Goal: Task Accomplishment & Management: Use online tool/utility

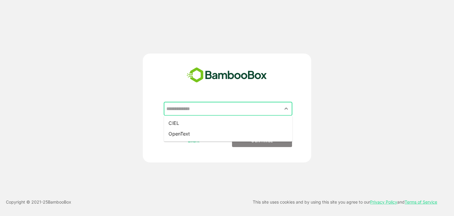
click at [244, 108] on input "text" at bounding box center [228, 108] width 126 height 11
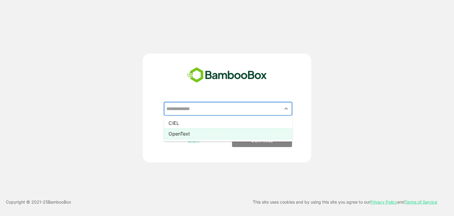
click at [216, 137] on li "OpenText" at bounding box center [228, 133] width 128 height 11
type input "********"
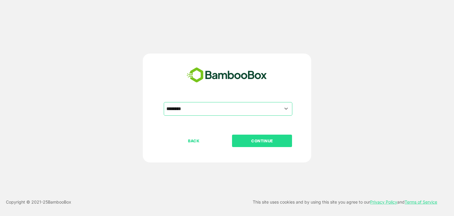
click at [259, 137] on p "CONTINUE" at bounding box center [261, 140] width 59 height 6
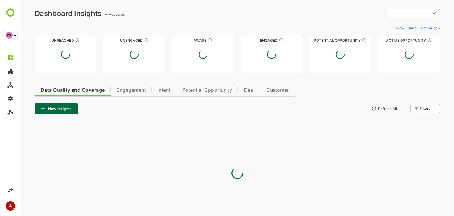
type input "**********"
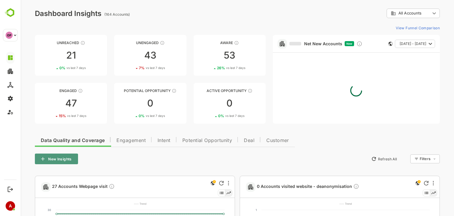
click at [52, 159] on font "New Insights" at bounding box center [59, 159] width 23 height 4
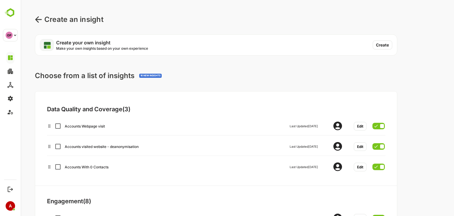
click at [383, 46] on font "Create" at bounding box center [382, 45] width 13 height 5
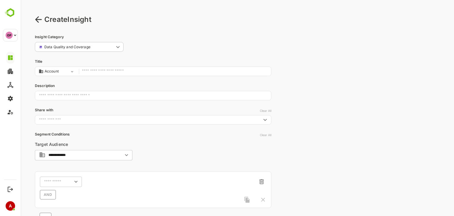
click at [94, 72] on input "text" at bounding box center [175, 71] width 186 height 8
click at [61, 71] on body "**********" at bounding box center [237, 144] width 433 height 289
click at [61, 92] on li "Contact" at bounding box center [55, 91] width 41 height 8
type input "*******"
click at [92, 72] on input "text" at bounding box center [175, 71] width 186 height 8
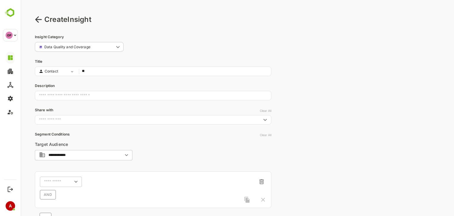
type input "*"
type input "**********"
click at [89, 96] on input "text" at bounding box center [153, 95] width 236 height 15
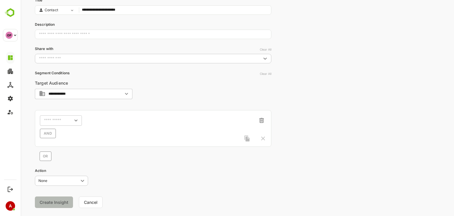
scroll to position [61, 0]
click at [118, 93] on input "**********" at bounding box center [84, 93] width 72 height 4
click at [94, 107] on li "All Accounts" at bounding box center [83, 104] width 95 height 9
click at [189, 95] on div "**********" at bounding box center [153, 119] width 236 height 83
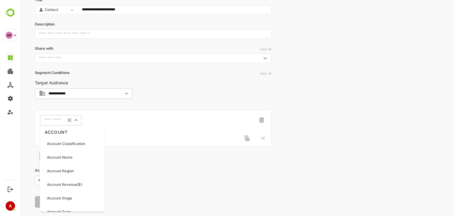
click at [57, 120] on input "text" at bounding box center [53, 120] width 19 height 4
type input "****"
click at [63, 142] on p "Activity Type" at bounding box center [58, 143] width 22 height 5
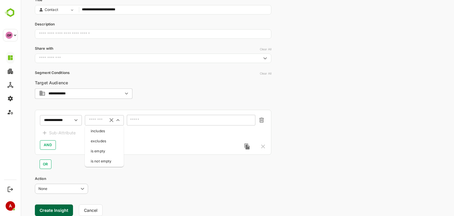
click at [97, 120] on input "text" at bounding box center [97, 120] width 16 height 4
click at [99, 130] on li "includes" at bounding box center [104, 130] width 37 height 9
type input "********"
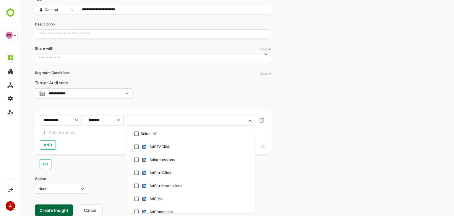
click at [153, 120] on input "text" at bounding box center [187, 120] width 113 height 4
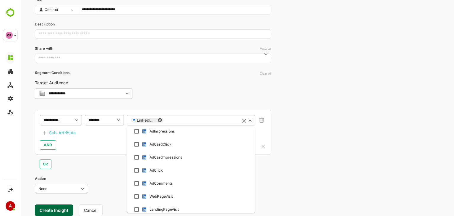
scroll to position [27, 0]
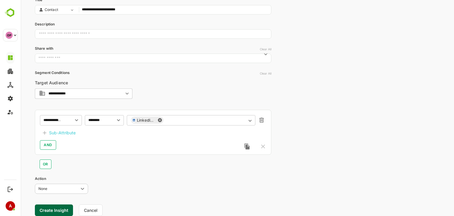
click at [105, 151] on div "**********" at bounding box center [153, 132] width 236 height 45
click at [51, 208] on button "Create Insight" at bounding box center [54, 210] width 38 height 12
click at [110, 197] on link "View" at bounding box center [109, 197] width 13 height 7
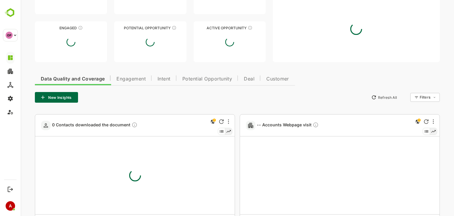
type input "**********"
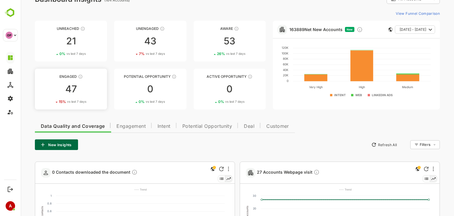
scroll to position [10, 0]
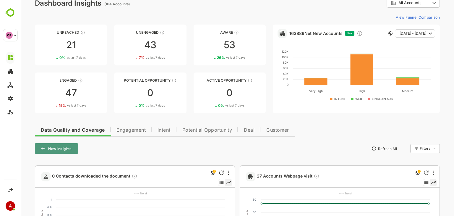
click at [62, 147] on button "New Insights" at bounding box center [56, 148] width 43 height 11
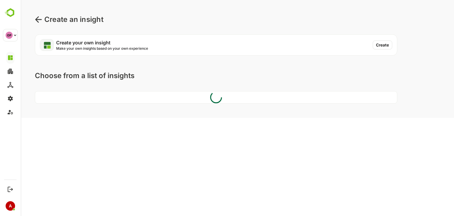
scroll to position [0, 0]
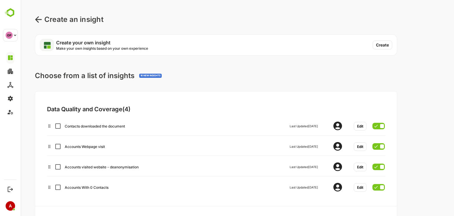
click at [383, 44] on button "Create" at bounding box center [381, 44] width 19 height 9
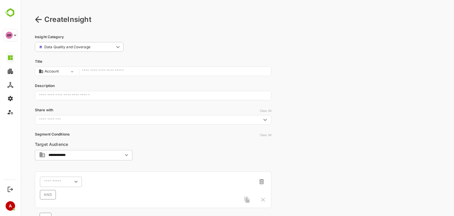
click at [146, 69] on input "text" at bounding box center [175, 71] width 186 height 8
type input "**********"
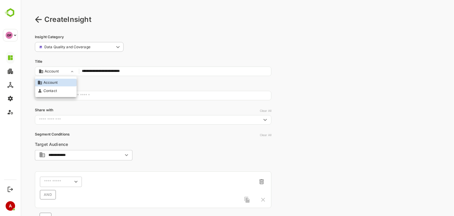
click at [50, 72] on body "**********" at bounding box center [237, 144] width 433 height 289
click at [50, 88] on span "Contact" at bounding box center [50, 90] width 14 height 5
type input "*******"
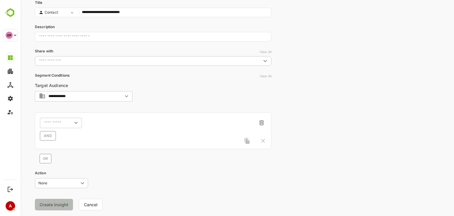
scroll to position [59, 0]
click at [60, 126] on div "​" at bounding box center [61, 122] width 42 height 11
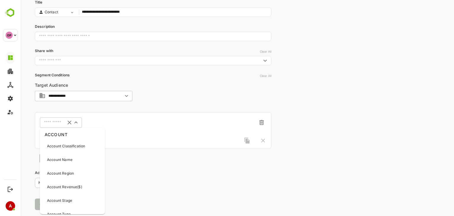
type input "*"
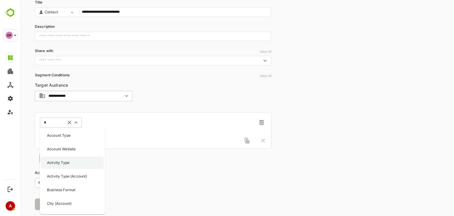
click at [60, 162] on p "Activity Type" at bounding box center [58, 162] width 22 height 5
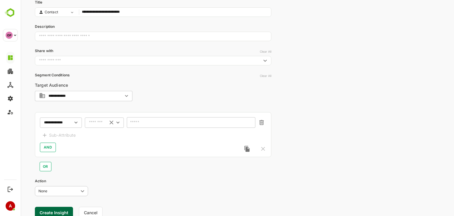
click at [102, 125] on div "​" at bounding box center [104, 122] width 39 height 11
click at [101, 135] on li "includes" at bounding box center [104, 133] width 37 height 9
type input "********"
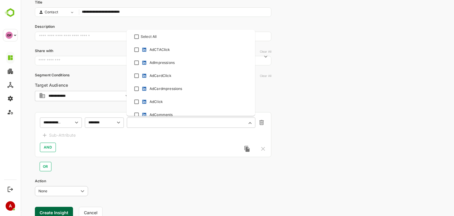
click at [143, 121] on input "text" at bounding box center [187, 122] width 113 height 4
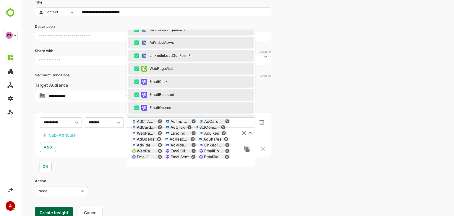
scroll to position [201, 0]
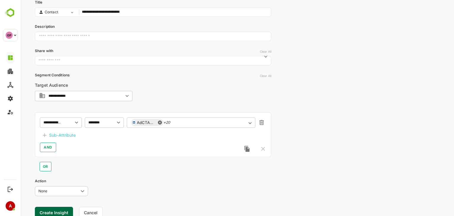
click at [110, 169] on div "OR" at bounding box center [153, 164] width 236 height 14
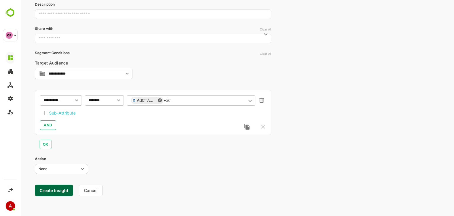
click at [48, 188] on button "Create Insight" at bounding box center [54, 190] width 38 height 12
click at [109, 195] on link "View" at bounding box center [109, 197] width 13 height 7
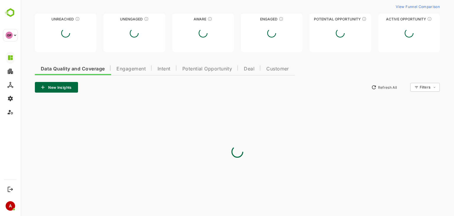
type input "**********"
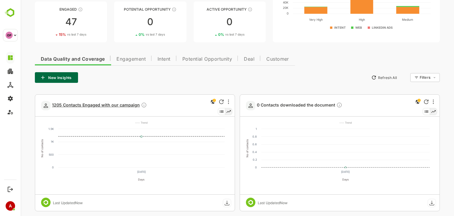
click at [69, 105] on span "1205 Contacts Engaged with our campaign" at bounding box center [99, 105] width 95 height 7
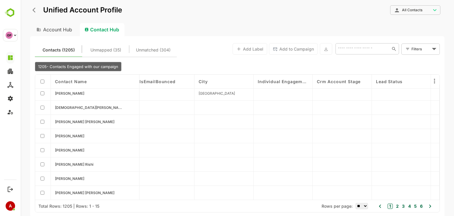
scroll to position [0, 537]
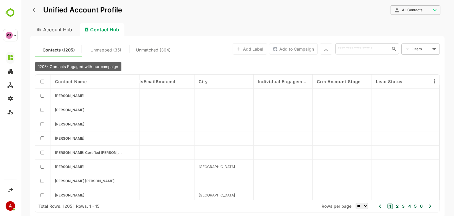
click at [35, 12] on icon "back" at bounding box center [33, 10] width 3 height 5
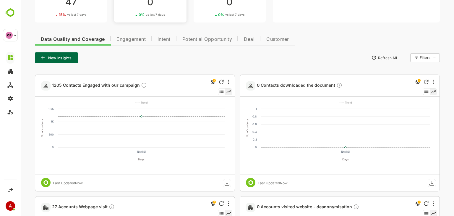
scroll to position [111, 0]
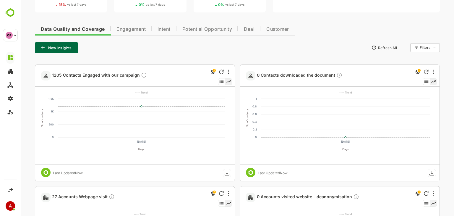
click at [74, 73] on span "1205 Contacts Engaged with our campaign" at bounding box center [99, 75] width 95 height 7
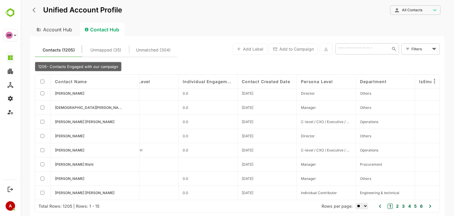
scroll to position [0, 256]
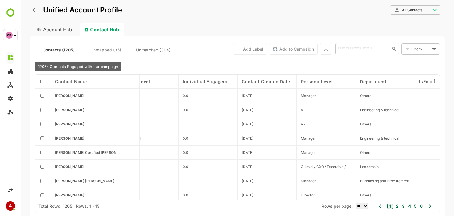
click at [364, 205] on select "** ** ** *** *** ****" at bounding box center [361, 206] width 12 height 6
select select "****"
click at [355, 203] on select "** ** ** *** *** ****" at bounding box center [361, 206] width 12 height 6
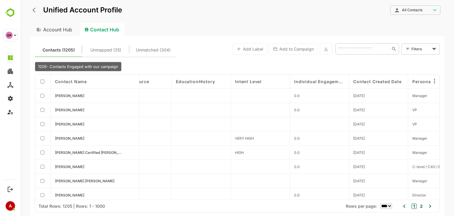
scroll to position [0, 145]
click at [33, 9] on icon "back" at bounding box center [35, 10] width 6 height 6
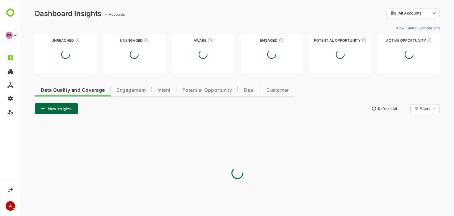
scroll to position [0, 0]
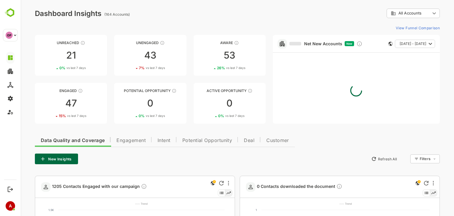
click at [60, 157] on button "New Insights" at bounding box center [56, 158] width 43 height 11
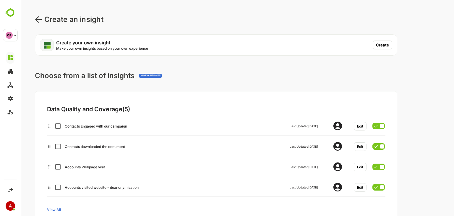
click at [385, 47] on button "Create" at bounding box center [381, 44] width 19 height 9
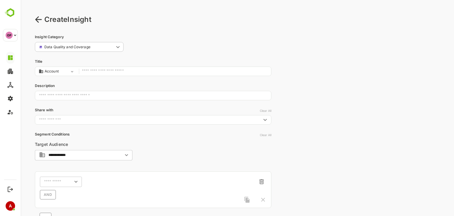
click at [38, 17] on icon at bounding box center [38, 19] width 6 height 6
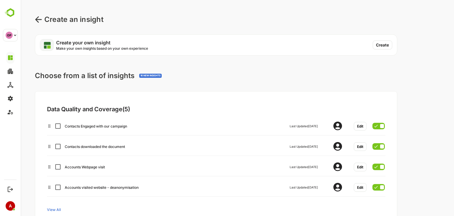
click at [38, 17] on icon at bounding box center [38, 19] width 6 height 6
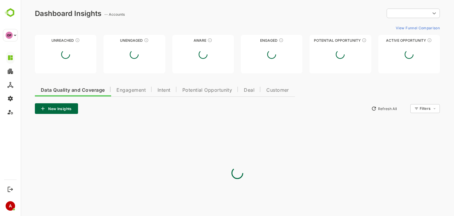
type input "**********"
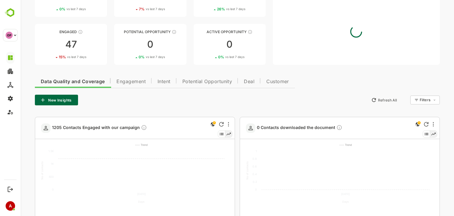
scroll to position [71, 0]
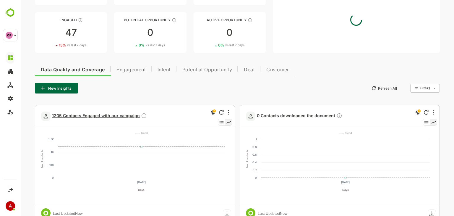
click at [96, 116] on span "1205 Contacts Engaged with our campaign" at bounding box center [99, 116] width 95 height 7
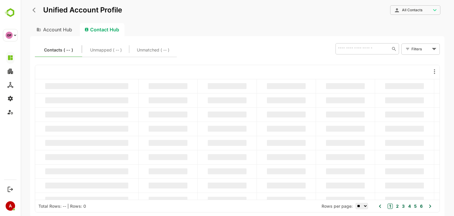
scroll to position [0, 0]
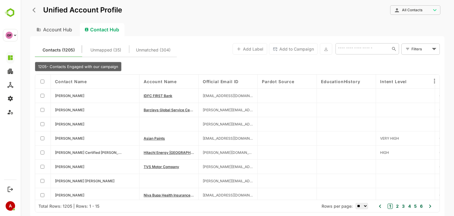
click at [32, 11] on button "back" at bounding box center [35, 10] width 9 height 9
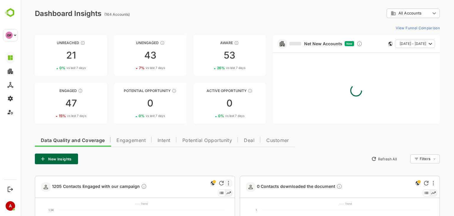
click at [227, 180] on div at bounding box center [228, 182] width 7 height 7
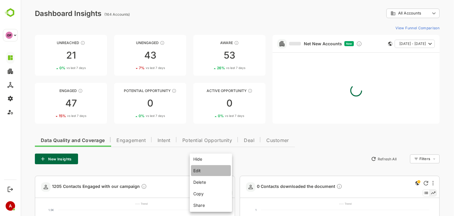
click at [209, 169] on li "Edit" at bounding box center [211, 170] width 40 height 11
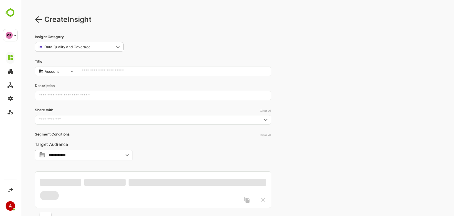
type input "*******"
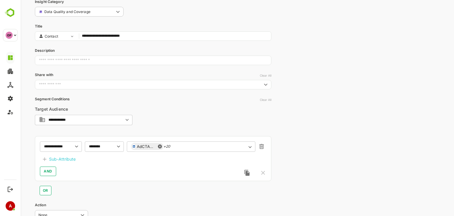
scroll to position [35, 0]
click at [251, 147] on icon "Open" at bounding box center [250, 146] width 6 height 6
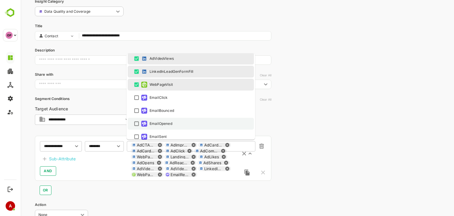
scroll to position [201, 0]
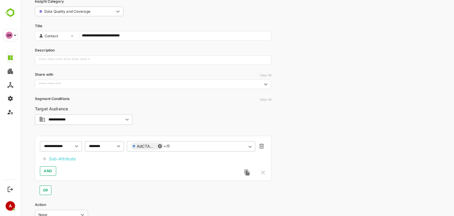
click at [113, 36] on input "**********" at bounding box center [175, 36] width 186 height 8
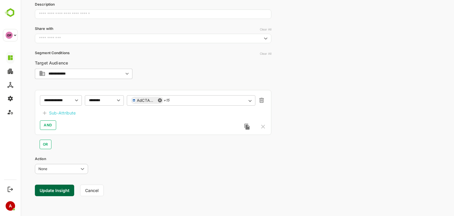
scroll to position [81, 0]
type input "**********"
click at [53, 192] on button "Update Insight" at bounding box center [54, 191] width 39 height 12
click at [106, 196] on link "View" at bounding box center [107, 197] width 13 height 7
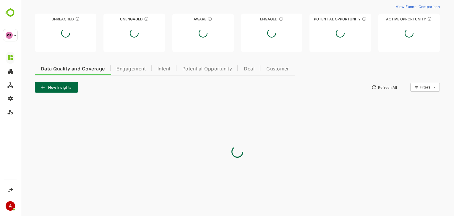
type input "**********"
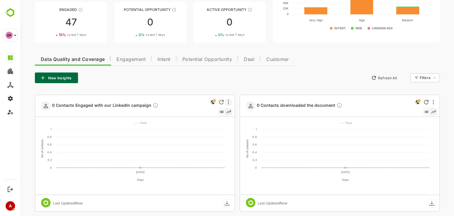
click at [228, 102] on icon "More" at bounding box center [228, 102] width 1 height 5
click at [214, 123] on li "Edit" at bounding box center [211, 122] width 40 height 11
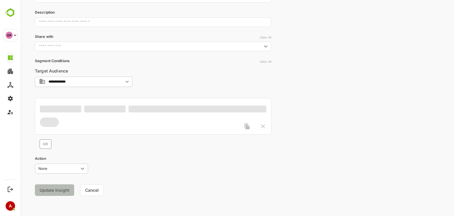
scroll to position [73, 0]
type input "*******"
type input "**********"
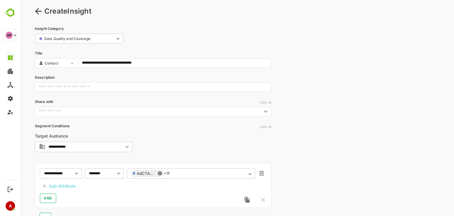
scroll to position [0, 0]
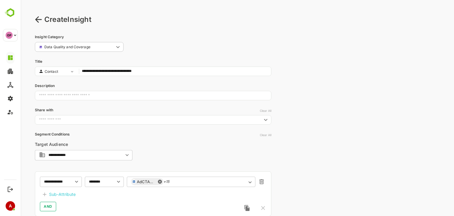
click at [60, 71] on body "**********" at bounding box center [237, 148] width 433 height 297
click at [57, 83] on span "Account" at bounding box center [50, 82] width 14 height 5
type input "*******"
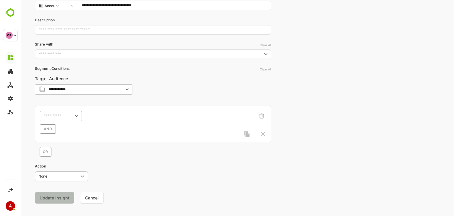
scroll to position [67, 0]
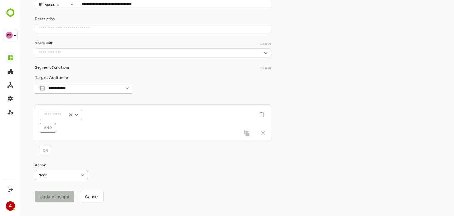
click at [65, 116] on div "​" at bounding box center [61, 114] width 42 height 11
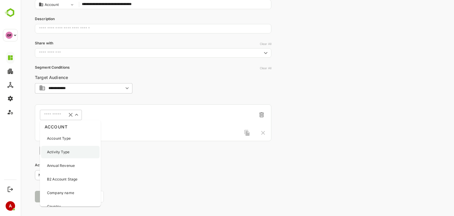
click at [65, 152] on p "Activity Type" at bounding box center [58, 151] width 22 height 5
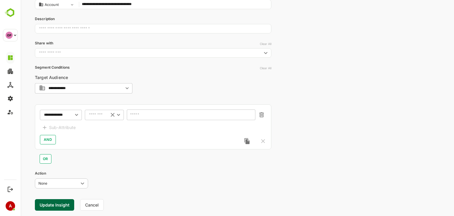
click at [98, 118] on div "​" at bounding box center [104, 114] width 39 height 11
click at [99, 126] on li "includes" at bounding box center [104, 125] width 37 height 9
type input "********"
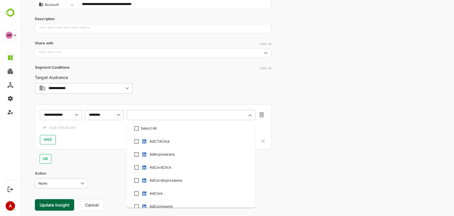
click at [139, 115] on input "text" at bounding box center [191, 115] width 120 height 4
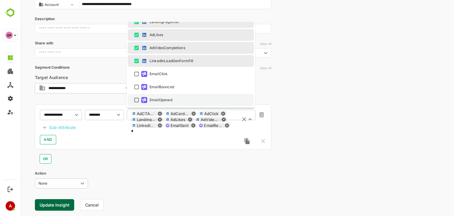
scroll to position [84, 0]
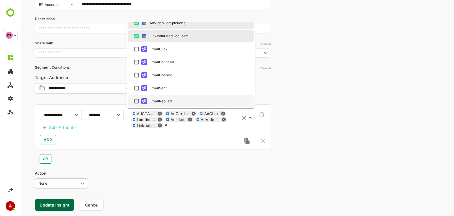
type input "*"
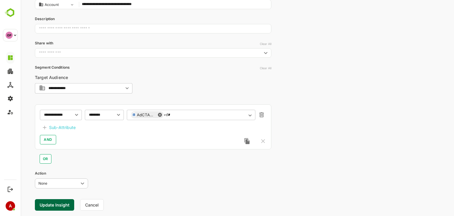
click at [319, 150] on div "**********" at bounding box center [237, 81] width 433 height 297
click at [50, 203] on button "Update Insight" at bounding box center [54, 205] width 39 height 12
click at [104, 196] on link "View" at bounding box center [107, 197] width 13 height 7
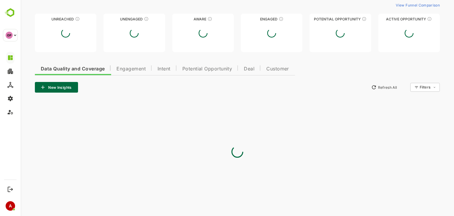
scroll to position [67, 0]
type input "**********"
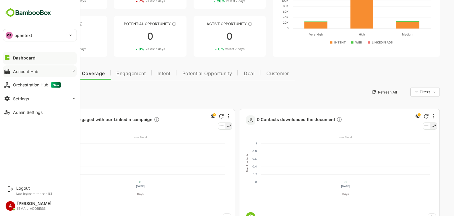
click at [13, 70] on font "Account Hub" at bounding box center [25, 71] width 25 height 5
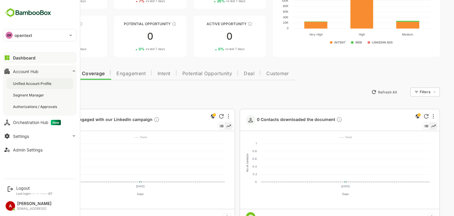
click at [27, 79] on div "Unified Account Profile" at bounding box center [39, 83] width 67 height 11
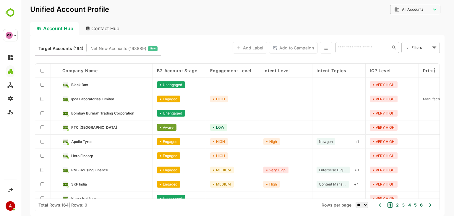
click at [111, 32] on div "Contact Hub" at bounding box center [103, 28] width 44 height 13
type input "**********"
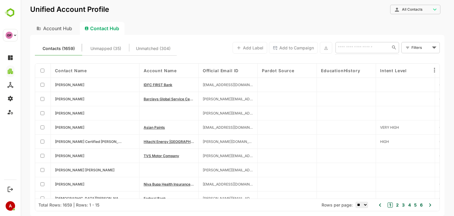
click at [344, 45] on input "text" at bounding box center [361, 47] width 51 height 7
paste input "**********"
type input "**********"
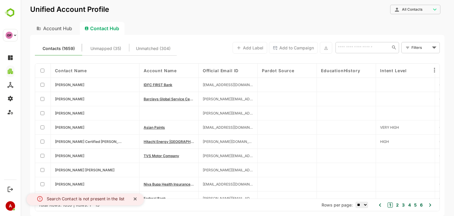
click at [58, 24] on div "Account Hub" at bounding box center [53, 28] width 47 height 13
type input "**********"
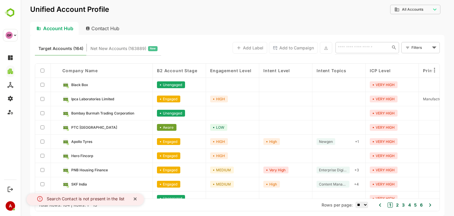
click at [349, 50] on input "text" at bounding box center [361, 47] width 51 height 7
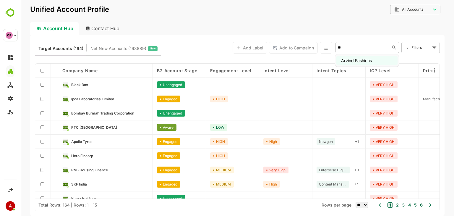
type input "*"
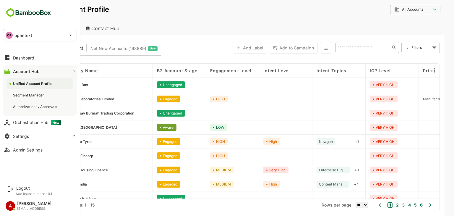
click at [35, 82] on font "Unified Account Profile" at bounding box center [32, 83] width 39 height 4
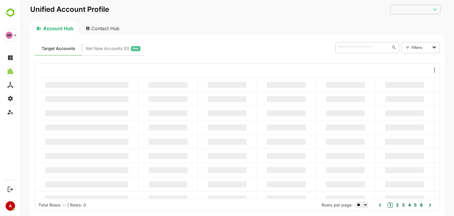
type input "**********"
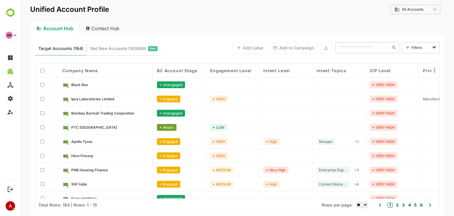
drag, startPoint x: 318, startPoint y: 76, endPoint x: 335, endPoint y: 68, distance: 19.6
click at [318, 76] on div "Intent Topics" at bounding box center [338, 70] width 53 height 14
click at [413, 4] on body "**********" at bounding box center [237, 108] width 433 height 216
click at [382, 14] on div at bounding box center [237, 108] width 433 height 216
click at [412, 45] on body "**********" at bounding box center [237, 108] width 433 height 216
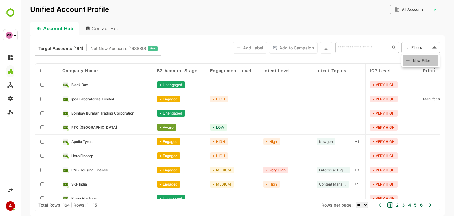
click at [411, 56] on li "New Filter" at bounding box center [419, 60] width 35 height 11
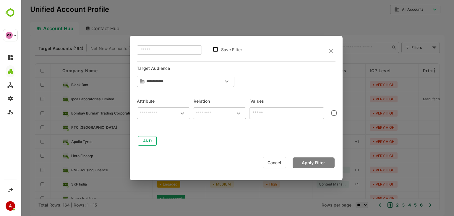
click at [155, 114] on input "text" at bounding box center [163, 113] width 51 height 7
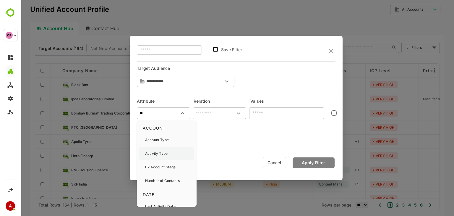
click at [163, 153] on p "Activity Type" at bounding box center [156, 153] width 22 height 5
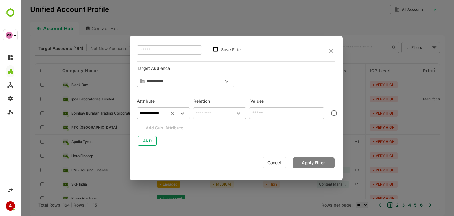
click at [202, 109] on div "​" at bounding box center [219, 113] width 53 height 12
type input "**********"
click at [208, 126] on li "includes" at bounding box center [219, 126] width 51 height 11
type input "********"
click at [268, 109] on input "text" at bounding box center [282, 112] width 62 height 7
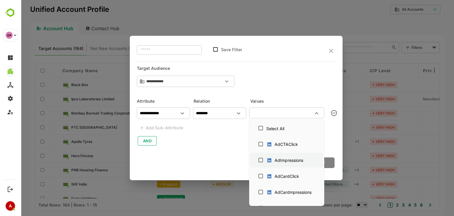
drag, startPoint x: 272, startPoint y: 161, endPoint x: 273, endPoint y: 157, distance: 4.1
click at [273, 157] on div "AdImpressions" at bounding box center [286, 159] width 40 height 9
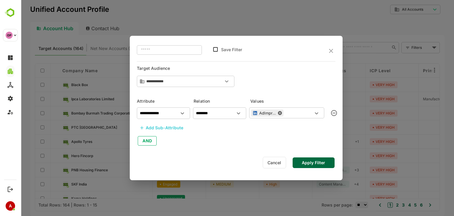
click at [299, 159] on button "Apply Filter" at bounding box center [313, 162] width 42 height 11
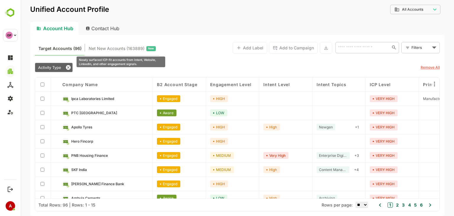
click at [102, 45] on span "Net New Accounts ( 163889 )" at bounding box center [117, 49] width 56 height 8
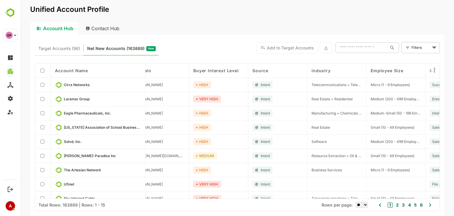
scroll to position [0, 18]
click at [274, 66] on div "Source" at bounding box center [275, 70] width 59 height 14
click at [421, 48] on body "Unified Account Profile Account Hub Contact Hub Target Accounts (96) Net New Ac…" at bounding box center [237, 108] width 433 height 216
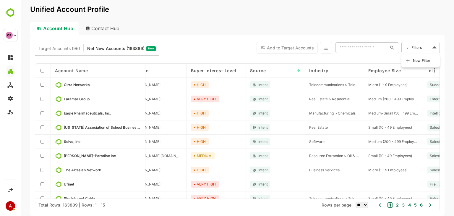
click at [417, 60] on span "New Filter" at bounding box center [422, 60] width 18 height 7
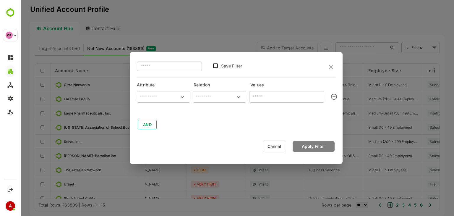
click at [141, 97] on input "text" at bounding box center [163, 96] width 51 height 9
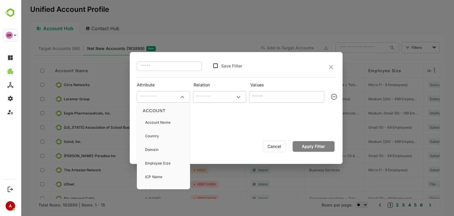
type input "*"
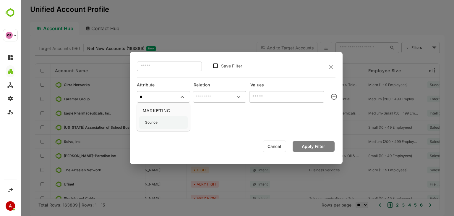
click at [150, 127] on div "Source" at bounding box center [151, 122] width 12 height 12
type input "******"
click at [220, 97] on input "text" at bounding box center [219, 96] width 51 height 9
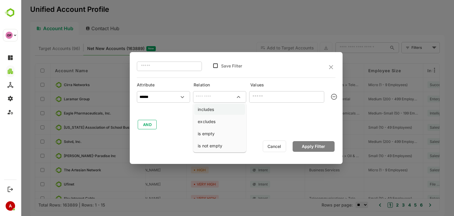
click at [217, 107] on li "includes" at bounding box center [219, 109] width 51 height 11
type input "********"
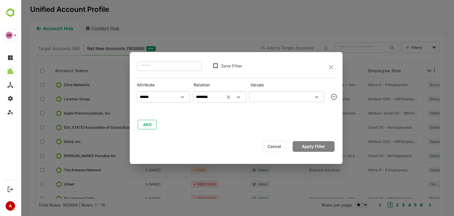
click at [258, 96] on input "text" at bounding box center [282, 96] width 62 height 7
click at [258, 97] on input "text" at bounding box center [282, 96] width 62 height 7
click at [272, 144] on button "Cancel" at bounding box center [274, 146] width 23 height 12
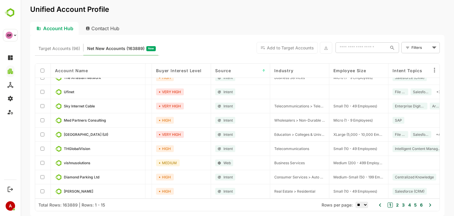
scroll to position [93, 0]
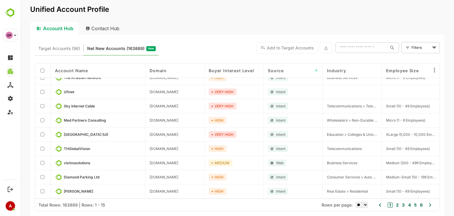
click at [340, 45] on input "text" at bounding box center [361, 47] width 52 height 11
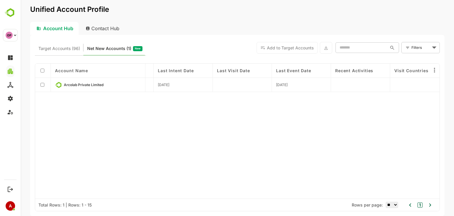
scroll to position [0, 600]
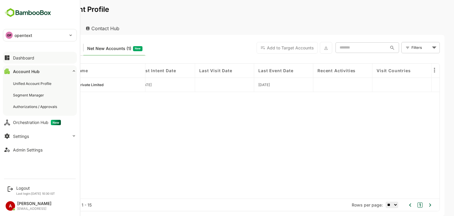
type input "*******"
click at [30, 52] on button "Dashboard" at bounding box center [40, 58] width 74 height 12
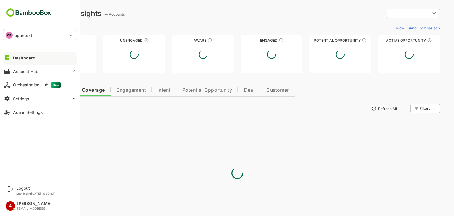
type input "**********"
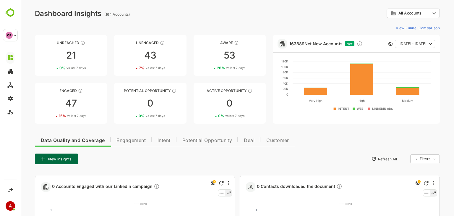
click at [353, 108] on rect at bounding box center [357, 108] width 12 height 5
click at [353, 109] on rect at bounding box center [357, 108] width 12 height 5
click at [334, 108] on rect at bounding box center [340, 108] width 16 height 5
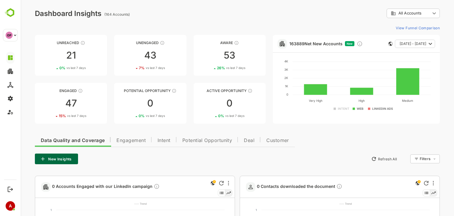
click at [368, 109] on rect at bounding box center [378, 108] width 24 height 5
click at [334, 108] on rect at bounding box center [340, 108] width 16 height 5
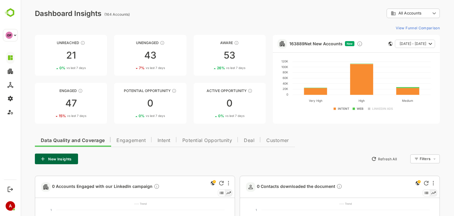
click at [368, 109] on rect at bounding box center [378, 108] width 24 height 5
click at [352, 122] on rect at bounding box center [355, 90] width 157 height 66
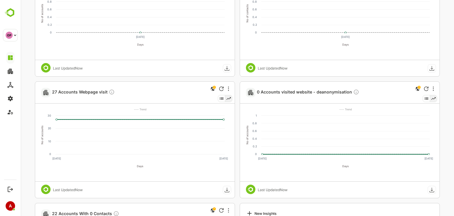
scroll to position [219, 0]
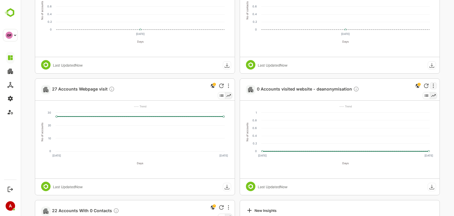
click at [431, 87] on div at bounding box center [432, 85] width 7 height 7
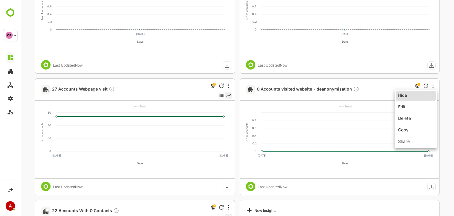
click at [417, 108] on li "Edit" at bounding box center [415, 106] width 40 height 11
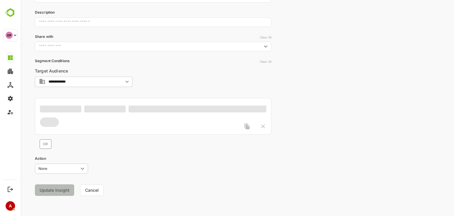
scroll to position [73, 0]
type input "**********"
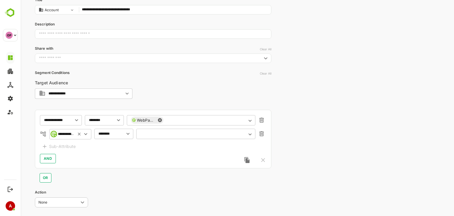
scroll to position [94, 0]
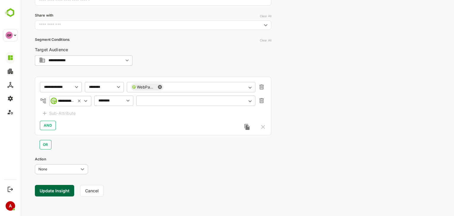
click at [53, 193] on button "Update Insight" at bounding box center [54, 191] width 39 height 12
click at [107, 199] on link "View" at bounding box center [107, 197] width 13 height 7
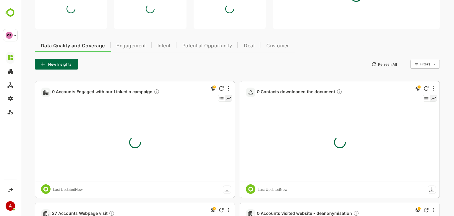
type input "**********"
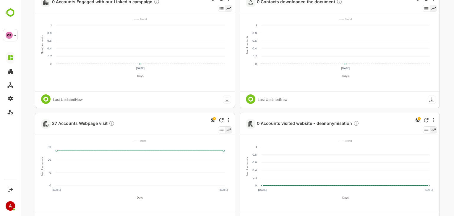
scroll to position [184, 0]
click at [434, 118] on div at bounding box center [432, 119] width 7 height 7
click at [419, 139] on li "Edit" at bounding box center [415, 140] width 40 height 11
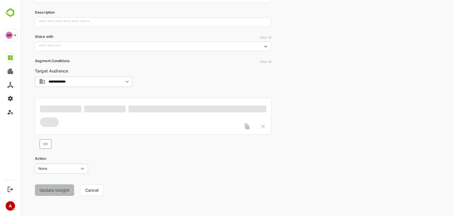
scroll to position [73, 0]
type input "**********"
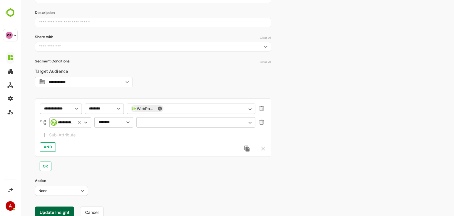
click at [144, 121] on input "text" at bounding box center [195, 122] width 111 height 4
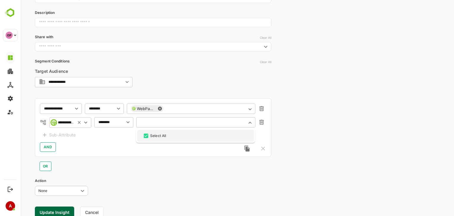
click at [162, 135] on div "Select All" at bounding box center [158, 135] width 16 height 5
click at [108, 145] on div "AND" at bounding box center [153, 146] width 226 height 9
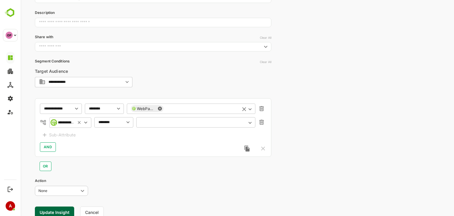
click at [181, 109] on input "text" at bounding box center [199, 108] width 73 height 4
click at [168, 147] on div "AND" at bounding box center [153, 146] width 226 height 9
click at [261, 122] on icon "button" at bounding box center [261, 122] width 4 height 5
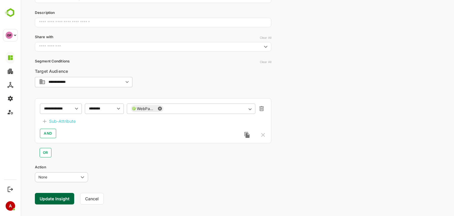
click at [56, 198] on button "Update Insight" at bounding box center [54, 199] width 39 height 12
click at [105, 198] on link "View" at bounding box center [107, 197] width 13 height 7
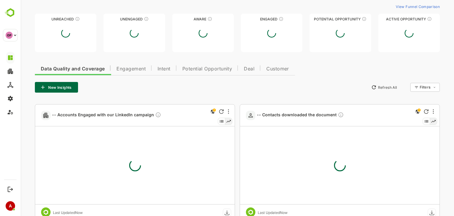
type input "**********"
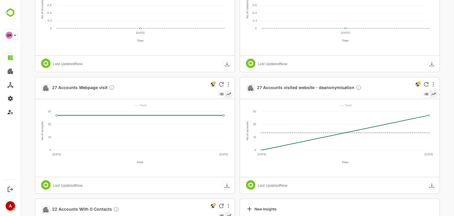
scroll to position [231, 0]
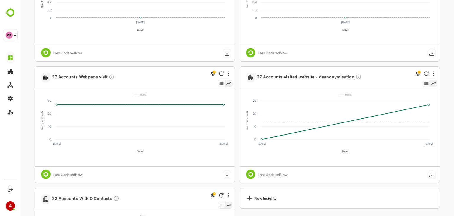
click at [320, 76] on span "27 Accounts visited website - deanonymisation" at bounding box center [309, 77] width 105 height 7
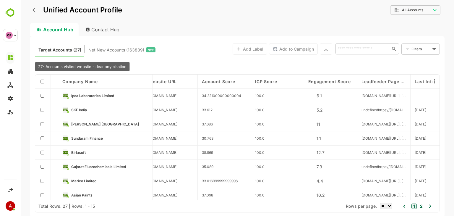
scroll to position [0, 433]
click at [92, 94] on span "Ipca Laboratories Limited" at bounding box center [92, 95] width 43 height 4
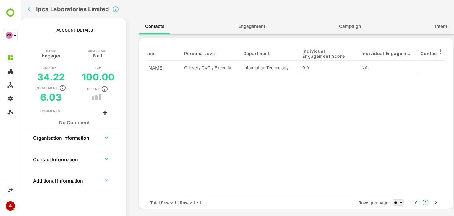
scroll to position [0, 27]
click at [260, 30] on button "Engagement" at bounding box center [251, 26] width 39 height 14
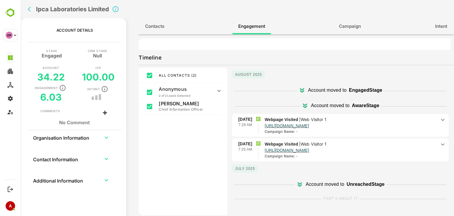
scroll to position [82, 0]
click at [441, 118] on icon at bounding box center [443, 119] width 4 height 2
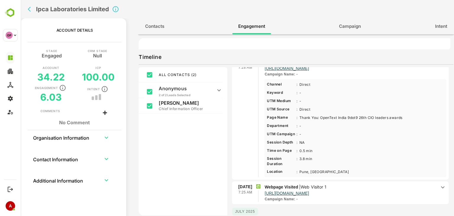
scroll to position [75, 0]
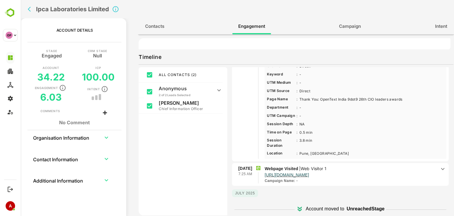
click at [439, 168] on icon at bounding box center [442, 168] width 7 height 7
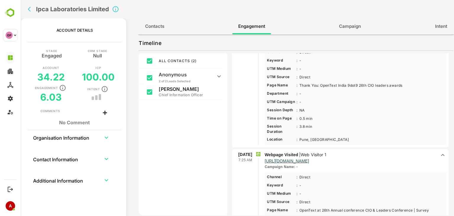
scroll to position [0, 0]
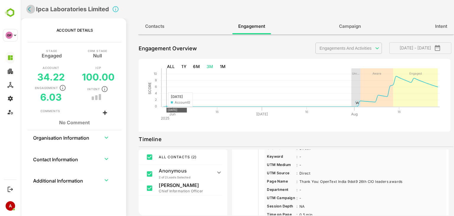
click at [28, 9] on icon "back" at bounding box center [29, 9] width 3 height 5
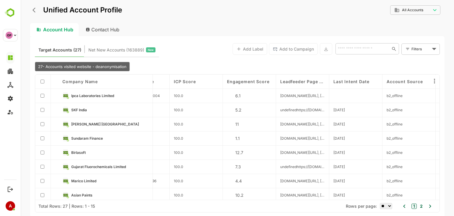
scroll to position [0, 515]
click at [83, 139] on span "Sundaram Finance" at bounding box center [87, 138] width 32 height 4
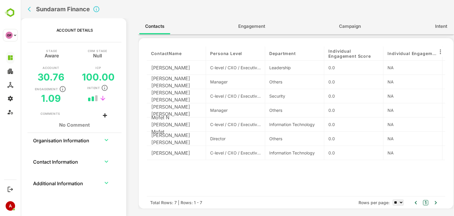
click at [255, 26] on span "Engagement" at bounding box center [251, 26] width 27 height 8
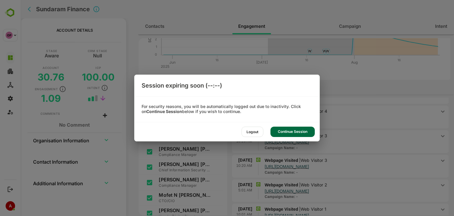
scroll to position [62, 0]
click at [297, 131] on div "Continue Session" at bounding box center [292, 131] width 44 height 10
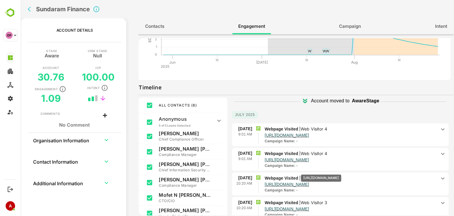
scroll to position [19, 0]
click at [440, 127] on icon at bounding box center [442, 128] width 7 height 7
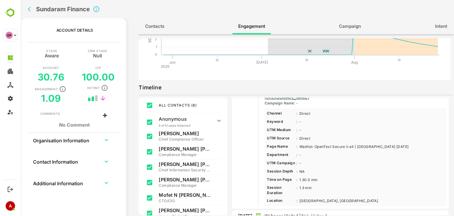
scroll to position [0, 0]
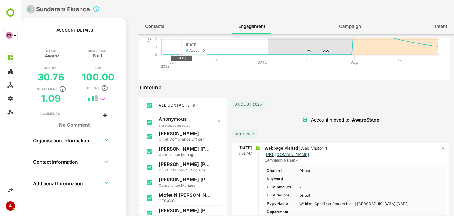
click at [29, 10] on icon "back" at bounding box center [29, 9] width 3 height 5
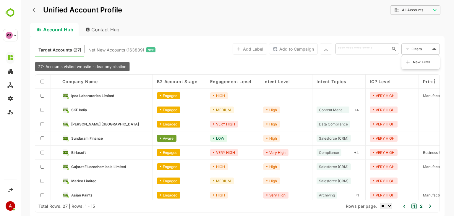
click at [419, 48] on body "**********" at bounding box center [237, 108] width 433 height 216
click at [417, 64] on span "New Filter" at bounding box center [422, 61] width 18 height 7
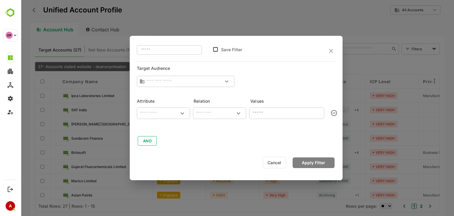
type input "**********"
click at [333, 53] on icon "close" at bounding box center [330, 50] width 7 height 7
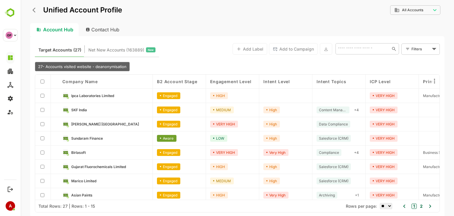
click at [33, 10] on icon "back" at bounding box center [33, 10] width 3 height 5
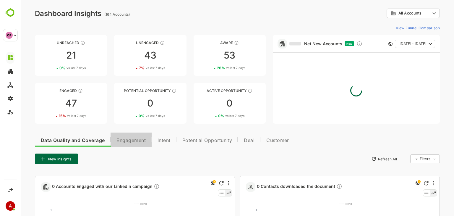
click at [119, 140] on span "Engagement" at bounding box center [130, 140] width 29 height 5
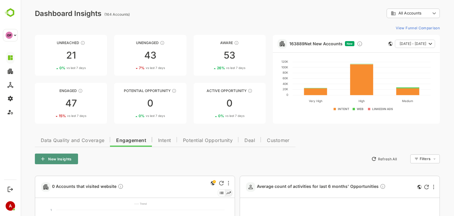
click at [64, 160] on button "New Insights" at bounding box center [56, 158] width 43 height 11
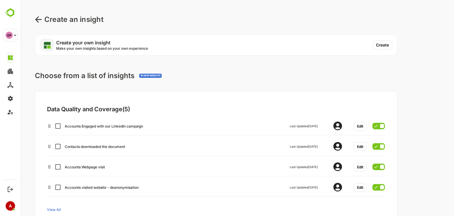
click at [38, 19] on icon at bounding box center [38, 19] width 6 height 6
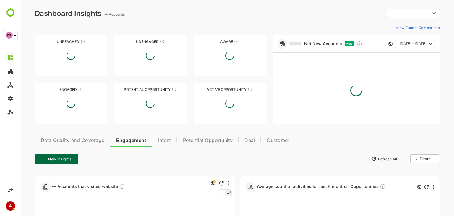
type input "**********"
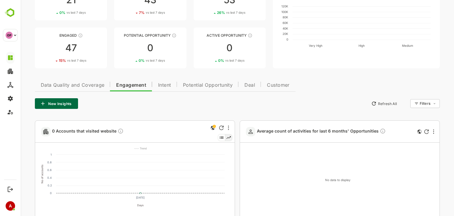
scroll to position [55, 0]
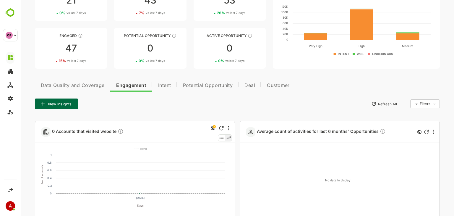
click at [87, 86] on span "Data Quality and Coverage" at bounding box center [72, 85] width 63 height 5
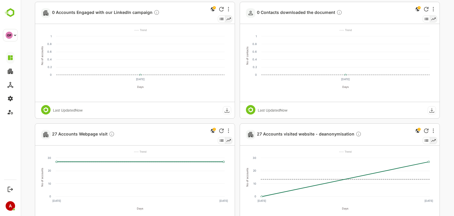
scroll to position [206, 0]
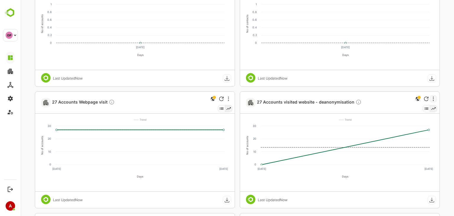
click at [433, 97] on icon "More" at bounding box center [432, 98] width 1 height 5
click at [410, 119] on li "Edit" at bounding box center [415, 119] width 40 height 11
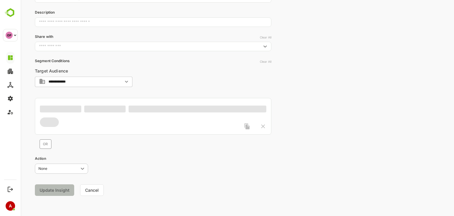
scroll to position [73, 0]
type input "**********"
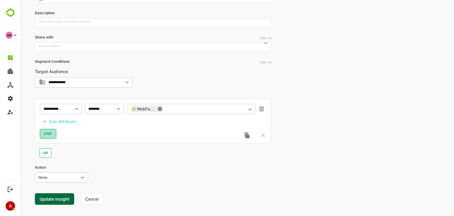
click at [48, 135] on span "AND" at bounding box center [48, 133] width 9 height 7
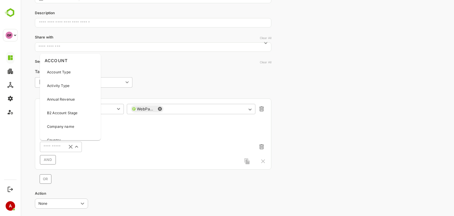
click at [53, 148] on input "text" at bounding box center [52, 146] width 21 height 7
click at [70, 148] on icon "Clear" at bounding box center [70, 146] width 6 height 6
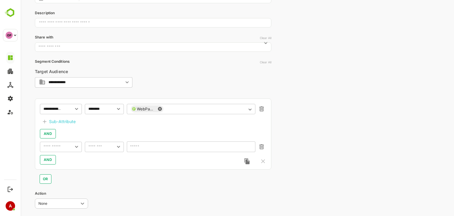
click at [61, 120] on div "Sub-Attribute" at bounding box center [62, 121] width 27 height 7
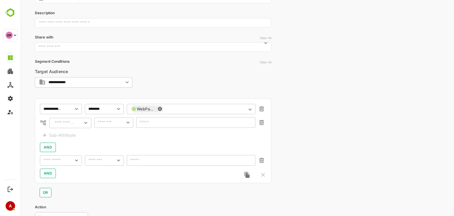
click at [62, 122] on input "text" at bounding box center [64, 122] width 22 height 7
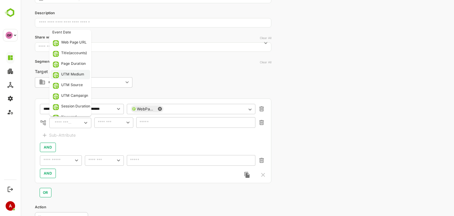
scroll to position [14, 0]
click at [71, 84] on div "UTM Source" at bounding box center [72, 85] width 22 height 6
type input "**********"
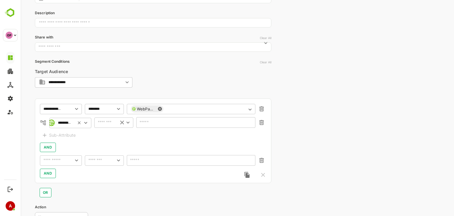
click at [112, 125] on input "text" at bounding box center [105, 122] width 18 height 7
click at [102, 122] on input "text" at bounding box center [105, 122] width 18 height 7
click at [107, 135] on li "includes" at bounding box center [113, 134] width 37 height 9
type input "********"
click at [148, 122] on input "text" at bounding box center [191, 122] width 103 height 4
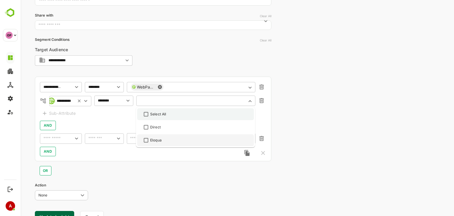
scroll to position [88, 0]
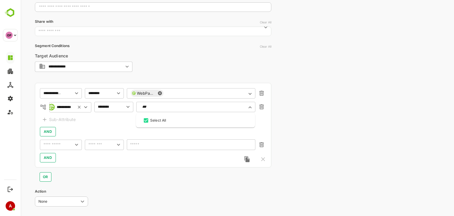
type input "***"
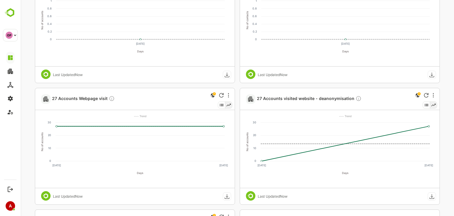
scroll to position [237, 0]
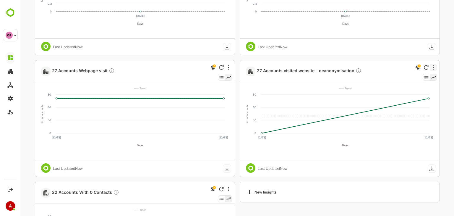
click at [433, 66] on div at bounding box center [432, 67] width 7 height 7
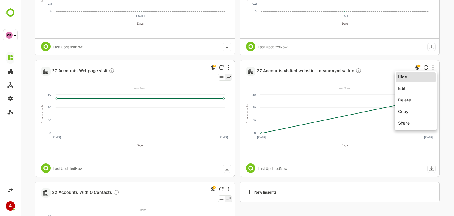
click at [410, 89] on li "Edit" at bounding box center [415, 88] width 40 height 11
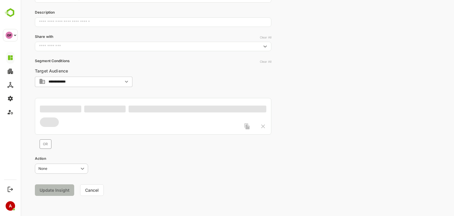
scroll to position [73, 0]
type input "**********"
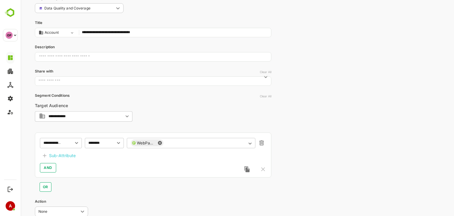
scroll to position [70, 0]
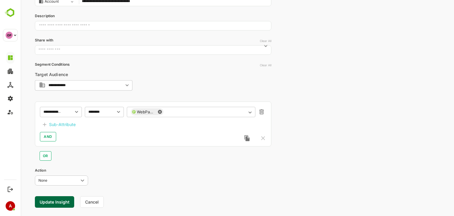
click at [59, 127] on div "Sub-Attribute" at bounding box center [62, 124] width 27 height 7
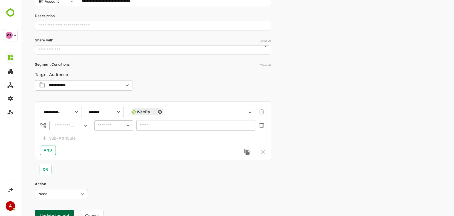
click at [66, 127] on input "text" at bounding box center [64, 125] width 22 height 7
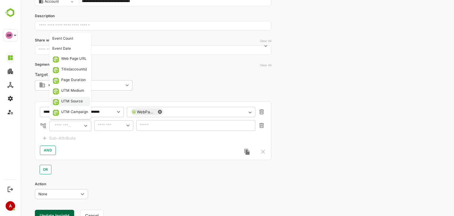
click at [68, 101] on div "UTM Source" at bounding box center [72, 101] width 22 height 6
type input "**********"
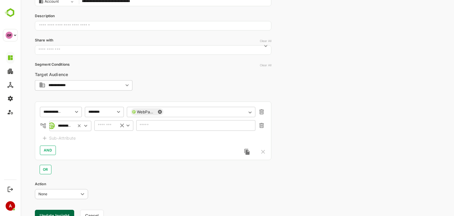
click at [106, 126] on input "text" at bounding box center [105, 125] width 18 height 7
click at [105, 141] on li "includes" at bounding box center [113, 137] width 37 height 9
type input "********"
click at [146, 126] on input "text" at bounding box center [191, 125] width 103 height 4
type input "*"
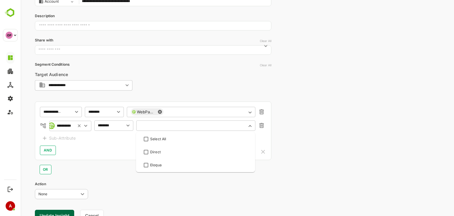
type input "*"
type input "**"
click at [79, 126] on icon at bounding box center [79, 125] width 3 height 3
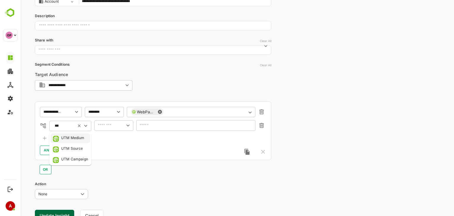
click at [75, 138] on div "UTM Medium" at bounding box center [72, 138] width 23 height 6
type input "**********"
click at [107, 125] on input "text" at bounding box center [105, 125] width 18 height 7
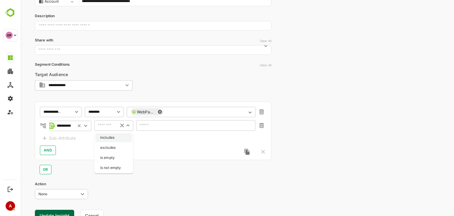
click at [106, 139] on li "includes" at bounding box center [113, 137] width 37 height 9
type input "********"
click at [151, 126] on input "**" at bounding box center [191, 125] width 103 height 4
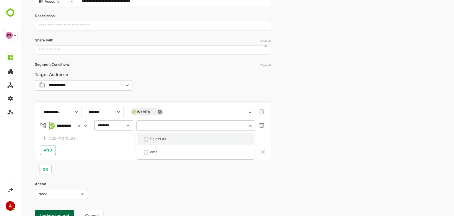
scroll to position [94, 0]
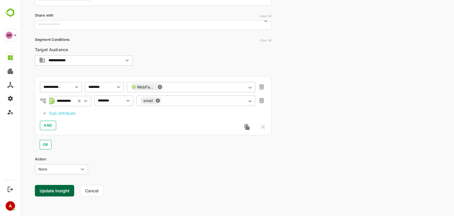
click at [122, 126] on div "AND" at bounding box center [153, 124] width 226 height 9
click at [49, 191] on button "Update Insight" at bounding box center [54, 191] width 39 height 12
click at [106, 196] on link "View" at bounding box center [107, 197] width 13 height 7
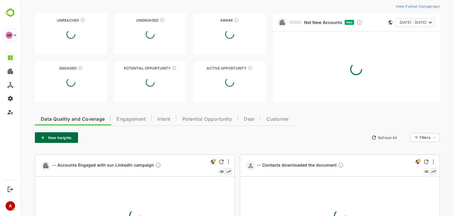
type input "**********"
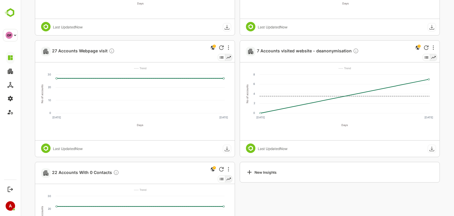
scroll to position [256, 0]
click at [324, 52] on span "7 Accounts visited website - deanonymisation" at bounding box center [308, 51] width 102 height 7
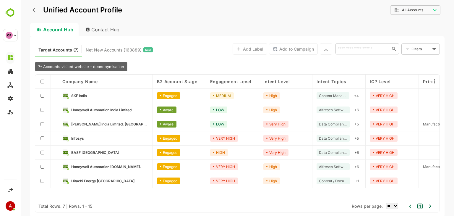
scroll to position [0, 0]
click at [80, 94] on span "SKF India" at bounding box center [79, 95] width 16 height 4
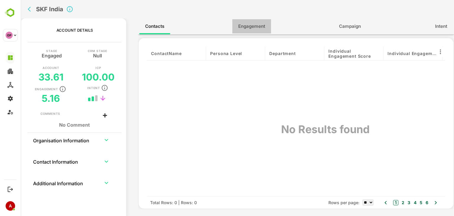
click at [253, 27] on span "Engagement" at bounding box center [251, 26] width 27 height 8
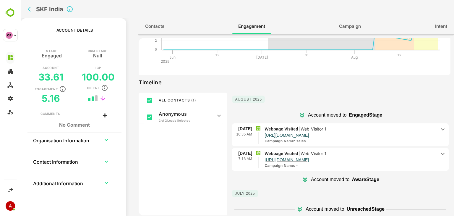
scroll to position [57, 0]
click at [442, 130] on div "19 Aug 10:35 AM Webpage Visited | Web Visitor 1 https://events.opentext.com/en-…" at bounding box center [340, 134] width 216 height 23
click at [441, 128] on icon at bounding box center [442, 129] width 7 height 7
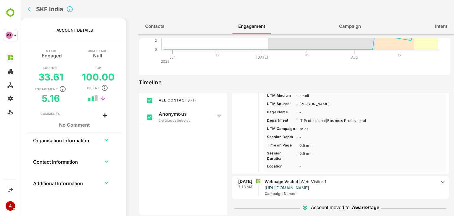
scroll to position [0, 0]
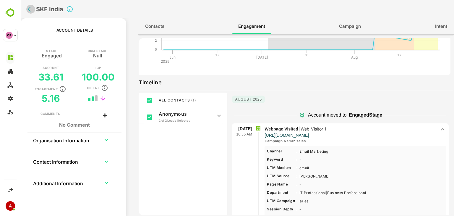
click at [29, 10] on icon "back" at bounding box center [29, 9] width 3 height 5
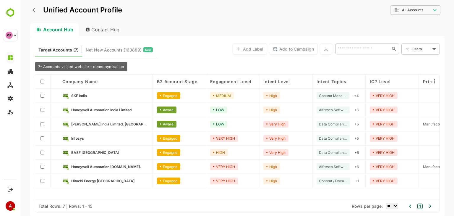
click at [34, 9] on icon "back" at bounding box center [35, 10] width 6 height 6
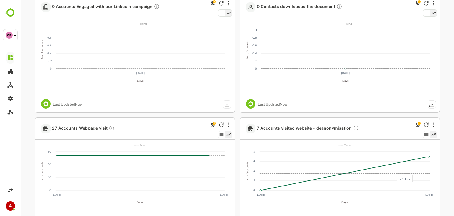
scroll to position [200, 0]
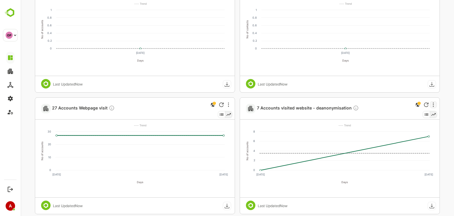
click at [433, 106] on div at bounding box center [432, 104] width 7 height 7
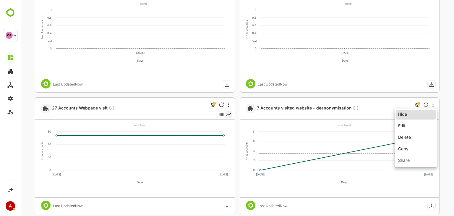
click at [410, 124] on li "Edit" at bounding box center [415, 125] width 40 height 11
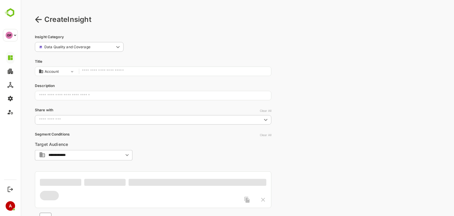
scroll to position [0, 0]
type input "**********"
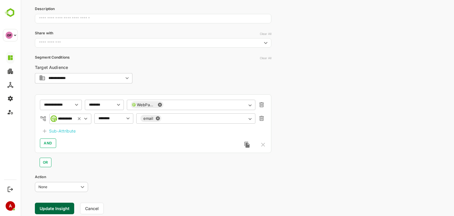
scroll to position [78, 0]
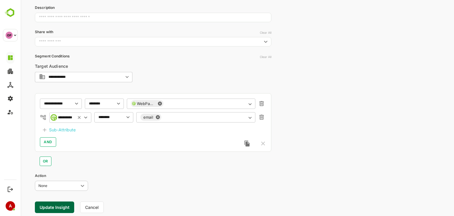
click at [85, 118] on icon at bounding box center [85, 117] width 6 height 6
click at [80, 117] on icon at bounding box center [79, 117] width 6 height 5
click at [66, 116] on input "text" at bounding box center [63, 117] width 17 height 4
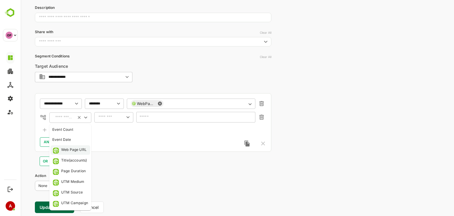
click at [66, 149] on div "Web Page URL" at bounding box center [73, 150] width 25 height 6
type input "**********"
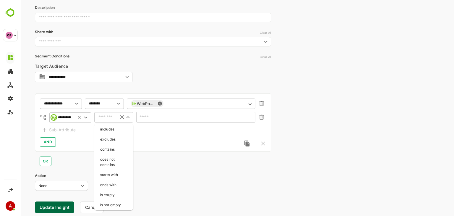
click at [110, 118] on input "text" at bounding box center [106, 117] width 16 height 4
click at [109, 129] on li "includes" at bounding box center [113, 129] width 37 height 9
click at [128, 116] on icon "Open" at bounding box center [128, 117] width 6 height 6
click at [118, 150] on li "contains" at bounding box center [113, 149] width 37 height 9
type input "********"
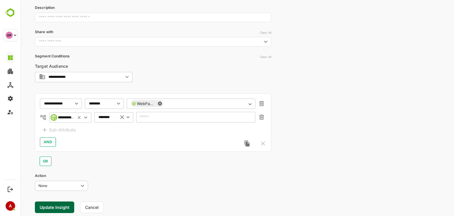
click at [149, 117] on input "text" at bounding box center [195, 117] width 119 height 11
click at [146, 120] on input "text" at bounding box center [195, 117] width 119 height 11
paste input "**********"
type input "**********"
click at [49, 208] on button "Update Insight" at bounding box center [54, 207] width 39 height 12
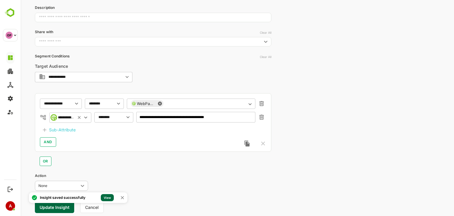
click at [107, 198] on link "View" at bounding box center [107, 197] width 13 height 7
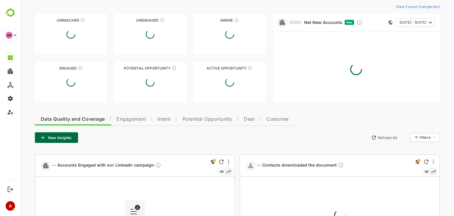
type input "**********"
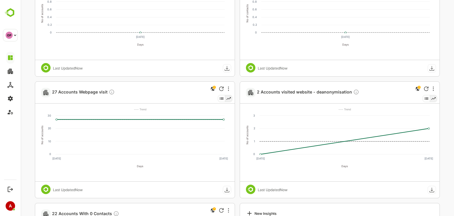
scroll to position [220, 0]
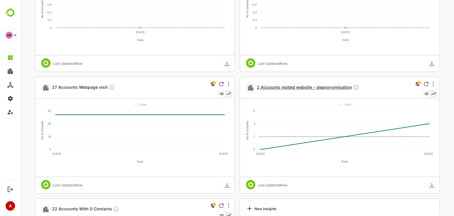
click at [298, 85] on span "2 Accounts visited website - deanonymisation" at bounding box center [308, 87] width 102 height 7
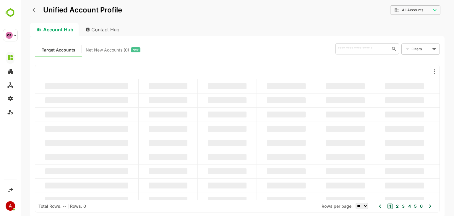
scroll to position [0, 0]
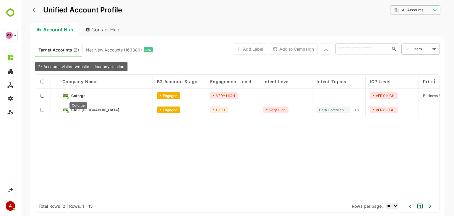
click at [80, 96] on span "Coforge" at bounding box center [78, 95] width 14 height 4
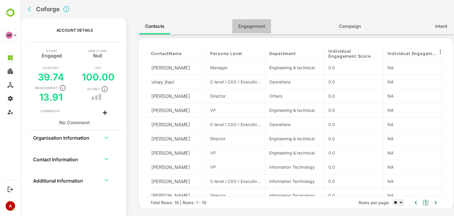
click at [249, 23] on span "Engagement" at bounding box center [251, 26] width 27 height 8
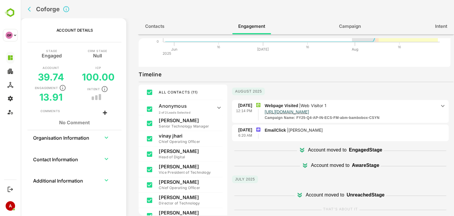
scroll to position [65, 0]
click at [439, 107] on icon at bounding box center [442, 105] width 7 height 7
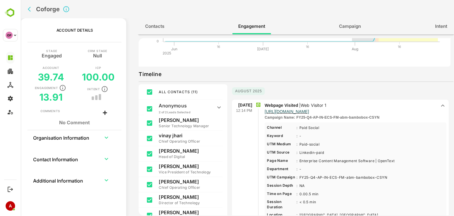
scroll to position [69, 0]
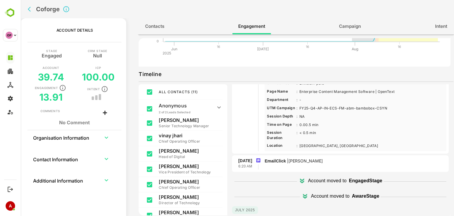
click at [26, 10] on div "Coforge" at bounding box center [143, 9] width 237 height 18
click at [28, 12] on icon "back" at bounding box center [31, 9] width 6 height 6
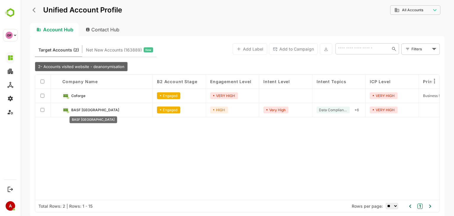
click at [89, 110] on span "BASF India" at bounding box center [95, 109] width 48 height 4
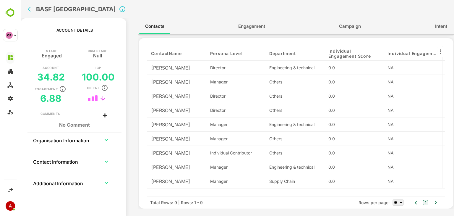
click at [253, 25] on span "Engagement" at bounding box center [251, 26] width 27 height 8
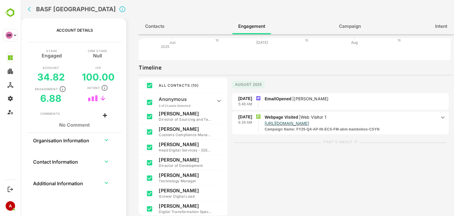
scroll to position [73, 0]
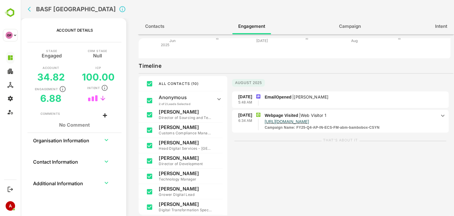
click at [441, 115] on icon at bounding box center [443, 116] width 4 height 2
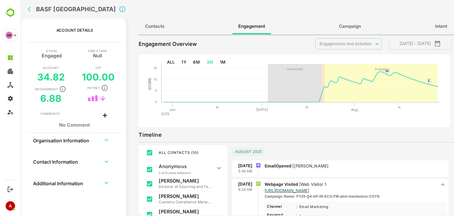
scroll to position [0, 0]
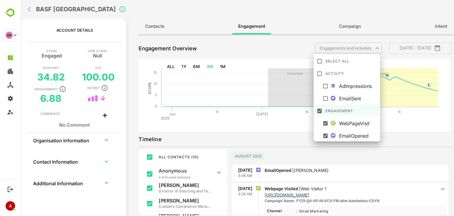
click at [351, 46] on body "**********" at bounding box center [237, 108] width 433 height 216
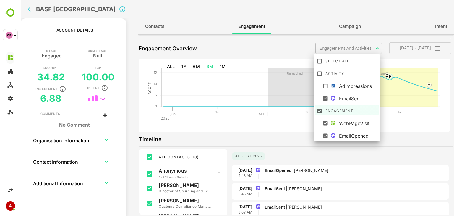
click at [380, 146] on div at bounding box center [237, 108] width 433 height 216
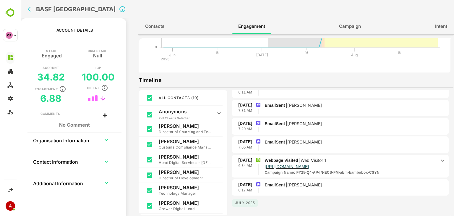
scroll to position [151, 0]
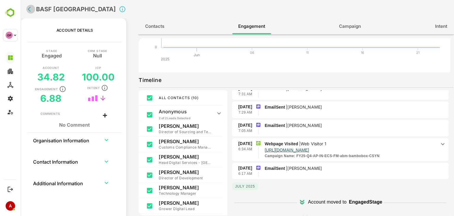
click at [29, 10] on icon "back" at bounding box center [29, 9] width 3 height 5
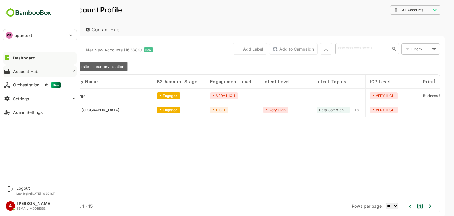
click at [19, 72] on div "Account Hub" at bounding box center [25, 71] width 25 height 5
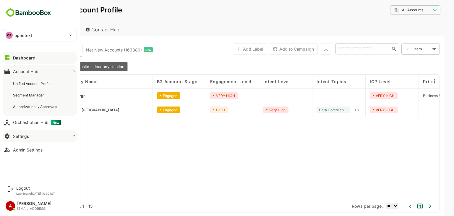
click at [21, 137] on div "Settings" at bounding box center [21, 135] width 16 height 5
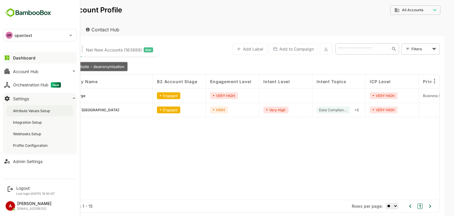
click at [27, 112] on div "Attribute Values Setup" at bounding box center [32, 110] width 38 height 5
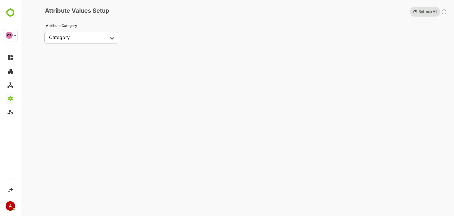
click at [84, 34] on body "OP opentext ******** OP Logout Last login: Aug 29 10:30 IST A Ann anngrace@bamb…" at bounding box center [227, 108] width 454 height 216
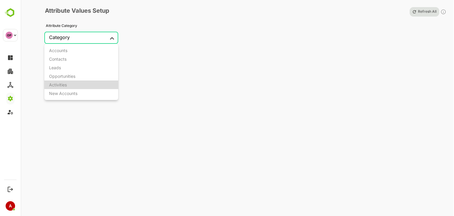
click at [66, 85] on div "Activities" at bounding box center [58, 84] width 18 height 5
type input "**********"
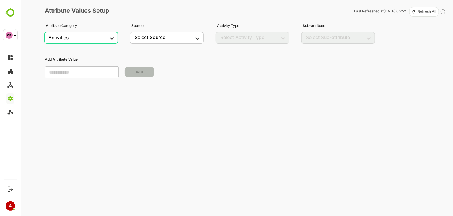
click at [427, 12] on p "Refresh All" at bounding box center [427, 11] width 19 height 5
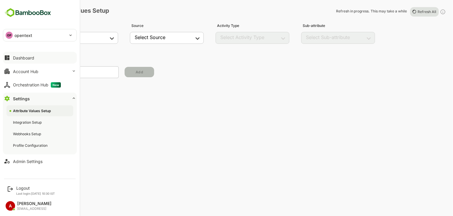
click at [30, 57] on div "Dashboard" at bounding box center [23, 57] width 21 height 5
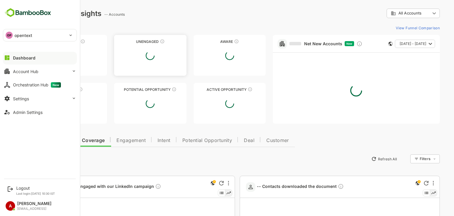
type input "**********"
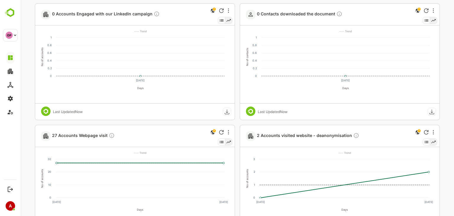
scroll to position [206, 0]
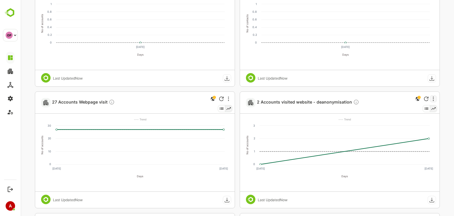
click at [433, 99] on div at bounding box center [432, 98] width 7 height 7
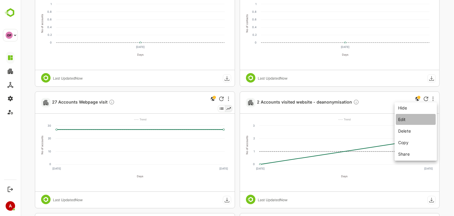
click at [410, 119] on li "Edit" at bounding box center [415, 119] width 40 height 11
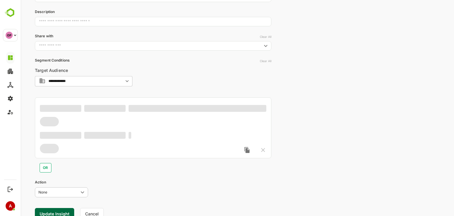
scroll to position [73, 0]
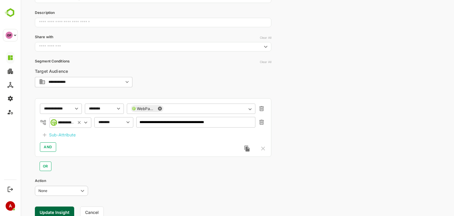
click at [71, 121] on input "**********" at bounding box center [66, 122] width 16 height 4
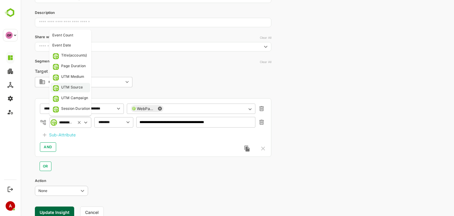
click at [72, 89] on div "UTM Source" at bounding box center [72, 87] width 22 height 6
type input "**********"
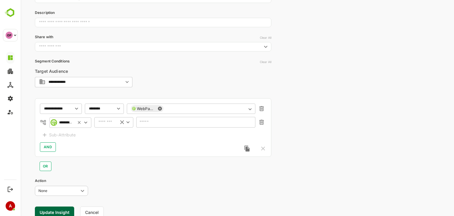
click at [105, 124] on input "text" at bounding box center [106, 122] width 16 height 4
click at [110, 135] on li "includes" at bounding box center [113, 134] width 37 height 9
type input "********"
click at [151, 122] on input "text" at bounding box center [195, 122] width 111 height 4
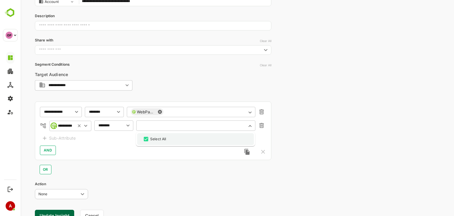
scroll to position [70, 0]
click at [249, 126] on icon "Close" at bounding box center [250, 125] width 6 height 6
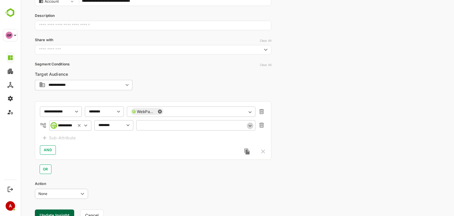
click at [250, 125] on icon "Open" at bounding box center [250, 125] width 6 height 6
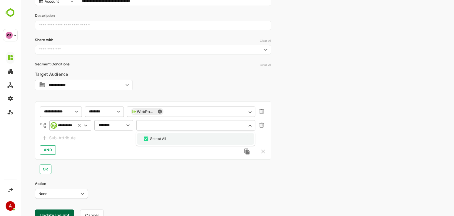
click at [232, 140] on div "Select All" at bounding box center [195, 138] width 106 height 7
click at [250, 125] on icon "Close" at bounding box center [249, 126] width 3 height 2
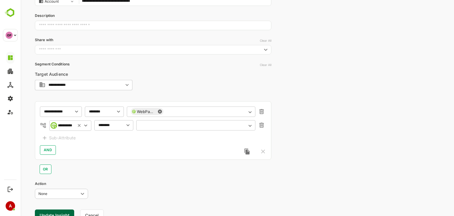
click at [74, 126] on div "**********" at bounding box center [70, 125] width 42 height 11
click at [79, 124] on icon at bounding box center [79, 125] width 6 height 5
click at [71, 125] on input "text" at bounding box center [63, 125] width 17 height 4
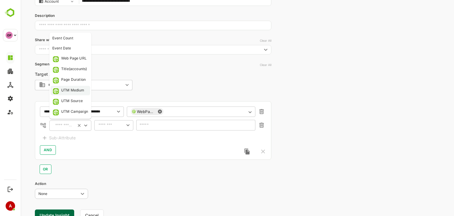
click at [71, 91] on div "UTM Medium" at bounding box center [72, 90] width 23 height 6
type input "**********"
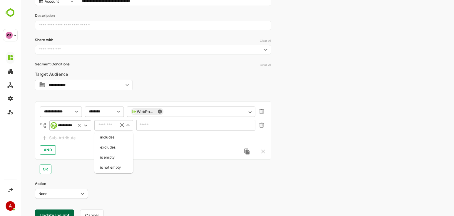
click at [103, 123] on input "text" at bounding box center [106, 125] width 16 height 4
click at [104, 137] on li "includes" at bounding box center [113, 137] width 37 height 9
type input "********"
click at [145, 124] on input "text" at bounding box center [195, 125] width 111 height 4
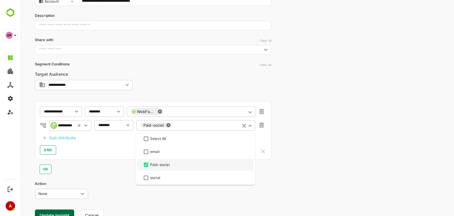
click at [126, 154] on div "AND" at bounding box center [153, 149] width 226 height 9
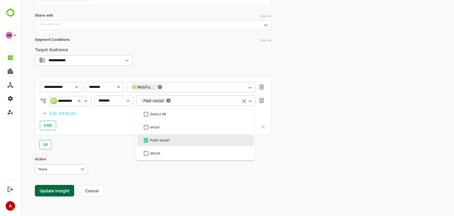
click at [194, 98] on input "text" at bounding box center [204, 100] width 63 height 4
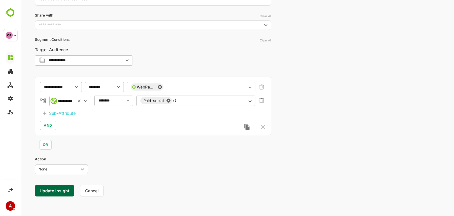
click at [119, 140] on div "OR" at bounding box center [153, 142] width 236 height 14
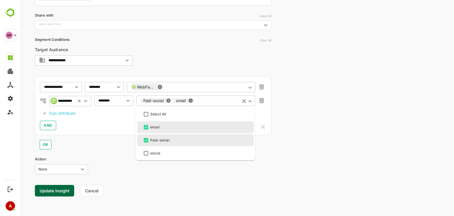
click at [185, 100] on div "Paid-social email ​" at bounding box center [195, 100] width 119 height 11
click at [58, 190] on button "Update Insight" at bounding box center [54, 191] width 39 height 12
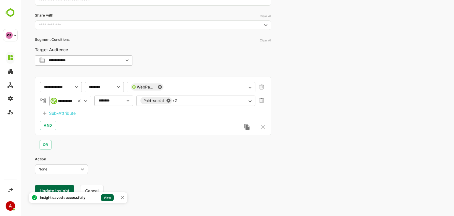
click at [105, 195] on link "View" at bounding box center [107, 197] width 13 height 7
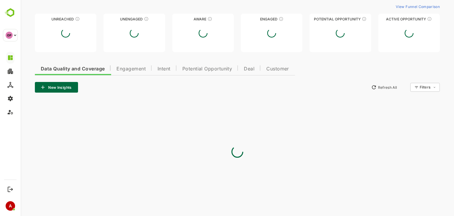
type input "**********"
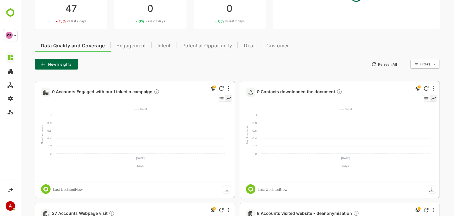
scroll to position [213, 0]
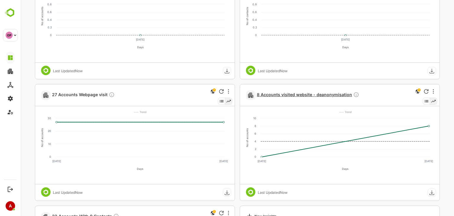
click at [316, 94] on span "8 Accounts visited website - deanonymisation" at bounding box center [308, 95] width 102 height 7
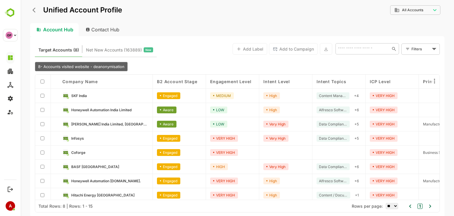
scroll to position [4, 0]
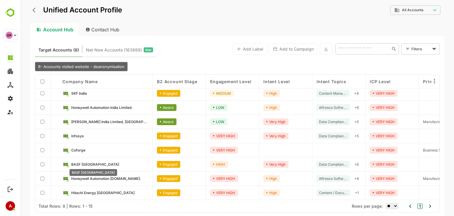
click at [83, 164] on span "BASF India" at bounding box center [95, 164] width 48 height 4
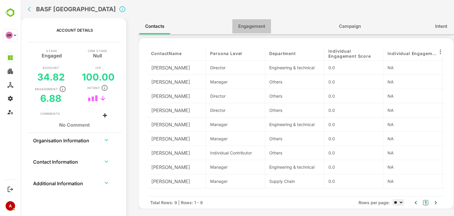
click at [250, 27] on span "Engagement" at bounding box center [251, 26] width 27 height 8
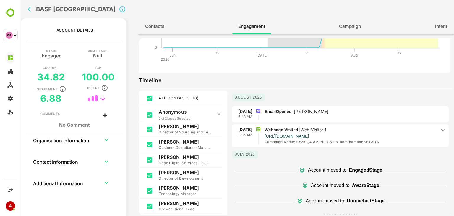
scroll to position [0, 0]
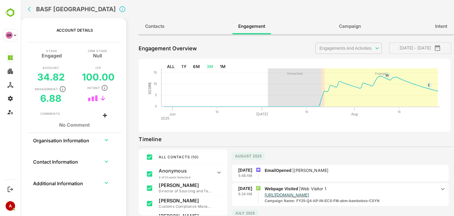
click at [364, 46] on body "**********" at bounding box center [237, 108] width 433 height 216
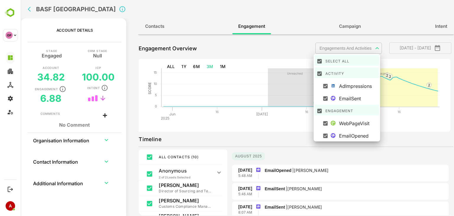
click at [320, 154] on div at bounding box center [237, 108] width 433 height 216
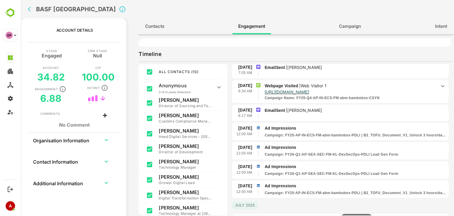
scroll to position [201, 0]
click at [322, 127] on p "Ad Impressions" at bounding box center [355, 128] width 182 height 6
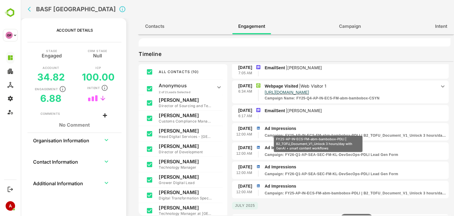
click at [318, 133] on p "Campaign : FY25-AP-IN-ECS-FM-abm-bambobox-PDLI | B2_TOFU_Document_V1_Unlock 3 h…" at bounding box center [355, 135] width 182 height 5
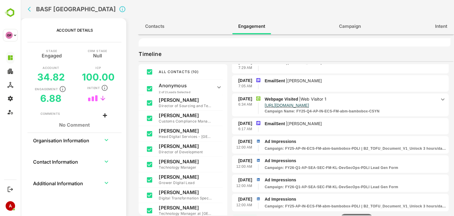
scroll to position [185, 0]
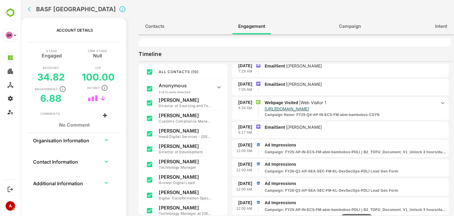
click at [440, 101] on icon at bounding box center [442, 102] width 7 height 7
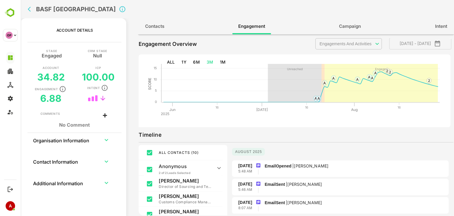
scroll to position [5, 0]
click at [30, 9] on icon "back" at bounding box center [31, 9] width 6 height 6
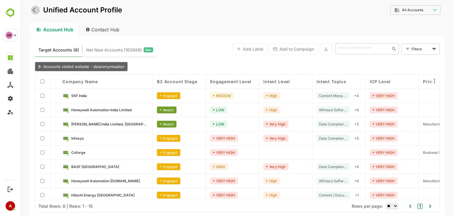
click at [37, 11] on icon "back" at bounding box center [35, 10] width 6 height 6
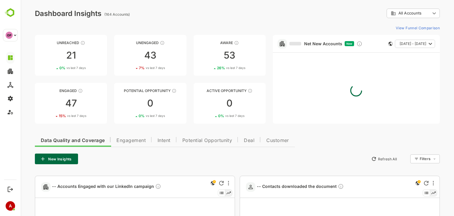
scroll to position [0, 0]
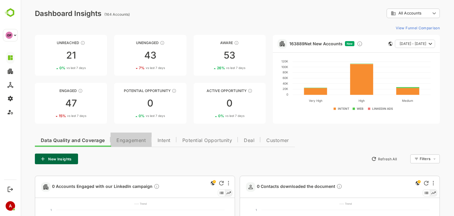
click at [128, 141] on span "Engagement" at bounding box center [130, 140] width 29 height 5
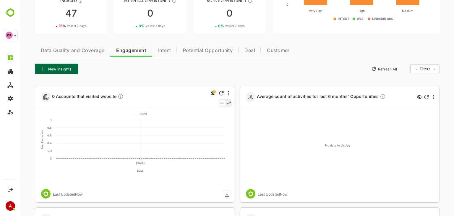
scroll to position [90, 0]
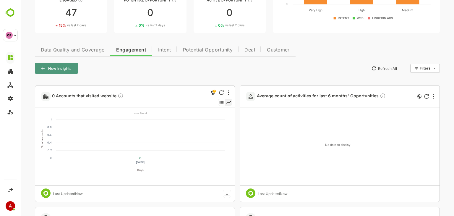
click at [61, 68] on button "New Insights" at bounding box center [56, 68] width 43 height 11
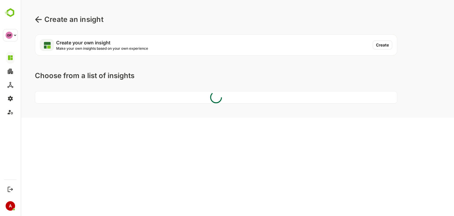
scroll to position [0, 0]
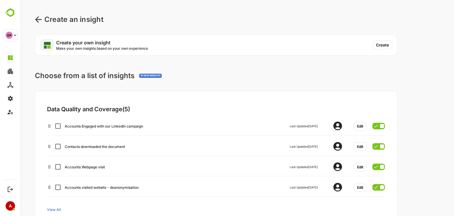
click at [380, 45] on button "Create" at bounding box center [381, 44] width 19 height 9
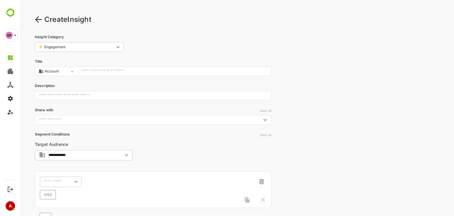
click at [38, 20] on icon at bounding box center [38, 19] width 7 height 7
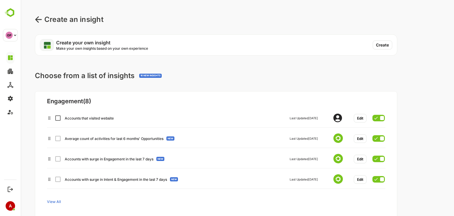
scroll to position [141, 0]
click at [57, 201] on span "View All" at bounding box center [54, 201] width 14 height 4
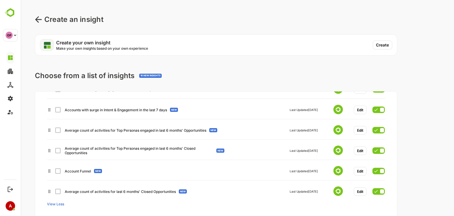
scroll to position [214, 0]
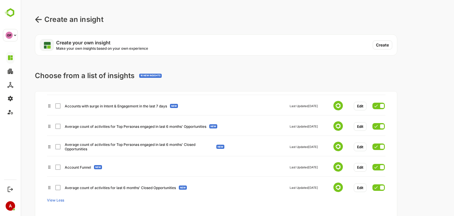
click at [57, 170] on div "Account Funnel NEW Last Updated 8 May 2024 Edit" at bounding box center [216, 166] width 338 height 11
click at [58, 167] on div "Account Funnel NEW Last Updated 8 May 2024 Edit" at bounding box center [216, 166] width 338 height 11
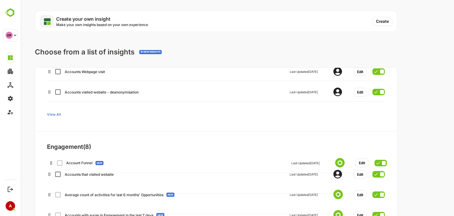
scroll to position [25, 0]
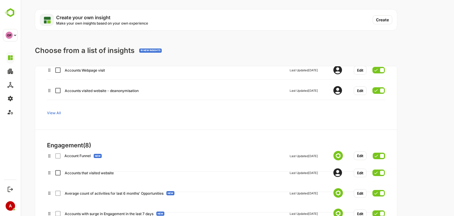
drag, startPoint x: 59, startPoint y: 167, endPoint x: 62, endPoint y: 152, distance: 14.7
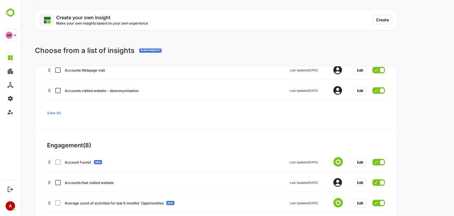
click at [58, 163] on div "Account Funnel NEW Last Updated 8 May 2024 Edit" at bounding box center [216, 161] width 338 height 11
click at [117, 146] on div "Engagement ( 8 )" at bounding box center [191, 144] width 289 height 7
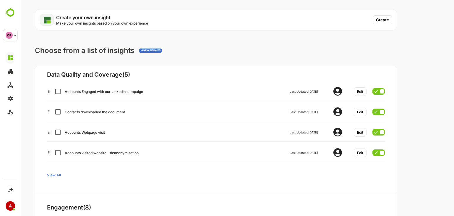
scroll to position [0, 0]
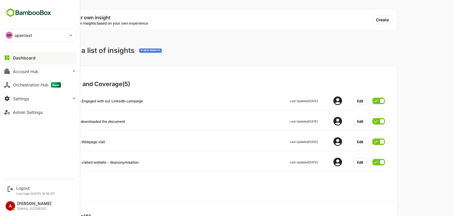
click at [50, 58] on button "Dashboard" at bounding box center [40, 58] width 74 height 12
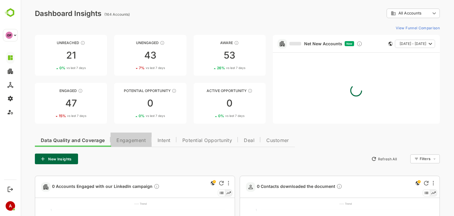
click at [141, 141] on span "Engagement" at bounding box center [130, 140] width 29 height 5
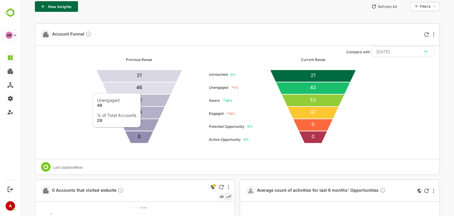
scroll to position [153, 0]
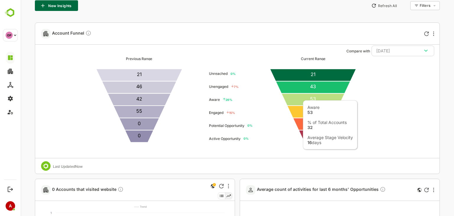
click at [312, 97] on icon at bounding box center [312, 99] width 63 height 12
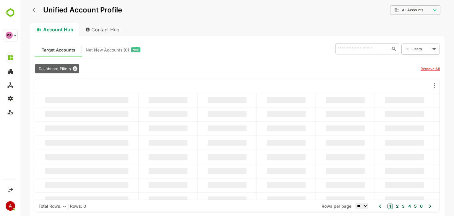
scroll to position [0, 0]
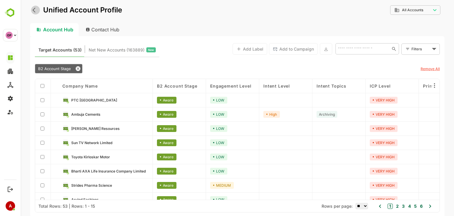
click at [36, 10] on icon "back" at bounding box center [35, 10] width 6 height 6
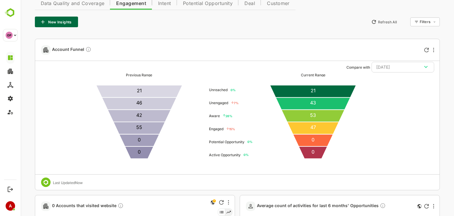
scroll to position [137, 0]
click at [392, 67] on div "1 Weeks Ago" at bounding box center [402, 67] width 53 height 8
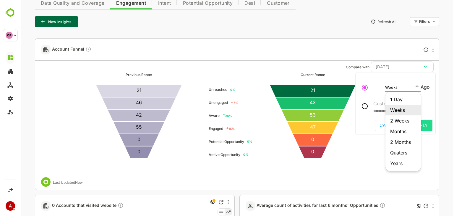
click at [400, 121] on li "2 Weeks" at bounding box center [402, 120] width 35 height 11
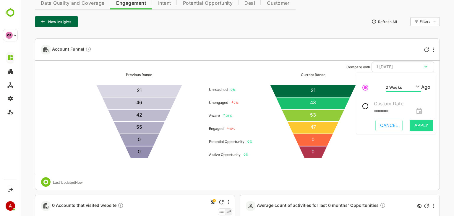
type input "*******"
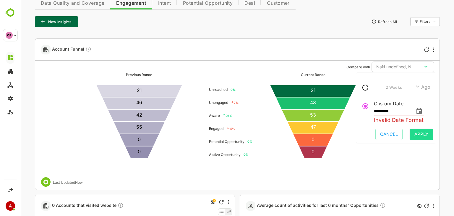
click at [421, 112] on icon "change date" at bounding box center [418, 111] width 5 height 6
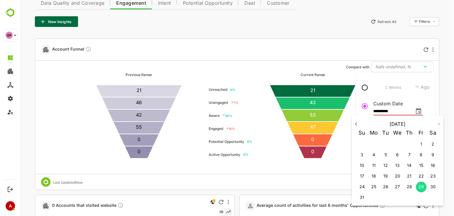
click at [420, 155] on p "8" at bounding box center [420, 154] width 3 height 6
type input "**********"
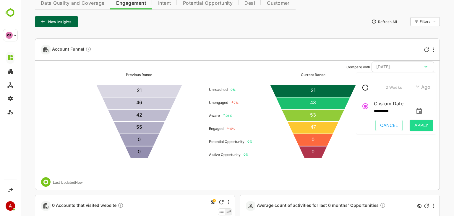
click at [416, 122] on span "Apply" at bounding box center [421, 125] width 14 height 8
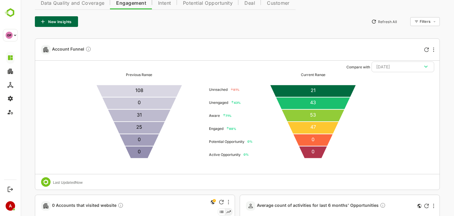
click at [418, 67] on div "8 Aug, 25" at bounding box center [402, 67] width 53 height 8
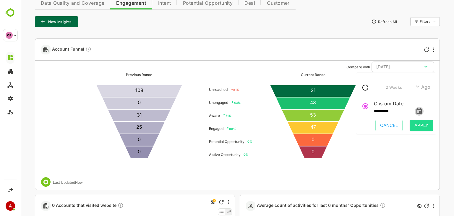
click at [422, 110] on icon "change date" at bounding box center [418, 110] width 7 height 7
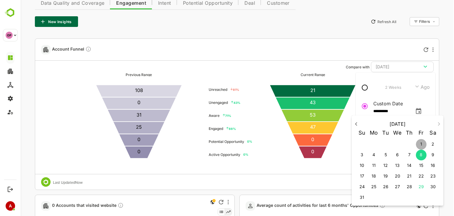
click at [422, 142] on span "1" at bounding box center [420, 144] width 11 height 6
type input "**********"
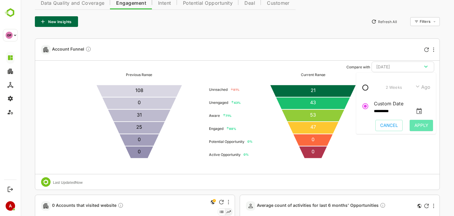
click at [426, 126] on span "Apply" at bounding box center [421, 125] width 14 height 8
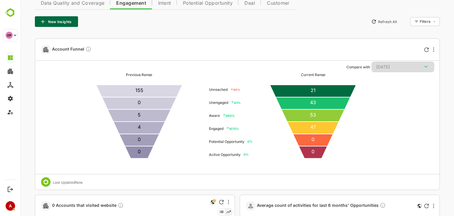
click at [398, 66] on div "1 Aug, 25" at bounding box center [402, 67] width 53 height 8
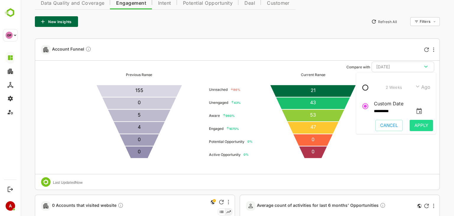
click at [365, 151] on div "Previous Range 0 0 4 5 0 155 86 % Unreached 43 % Unengaged 960 % Aware 1075 % E…" at bounding box center [237, 122] width 401 height 101
click at [363, 157] on div "Previous Range 0 0 4 5 0 155 86 % Unreached 43 % Unengaged 960 % Aware 1075 % E…" at bounding box center [237, 122] width 401 height 101
click at [420, 127] on span "Apply" at bounding box center [421, 125] width 14 height 8
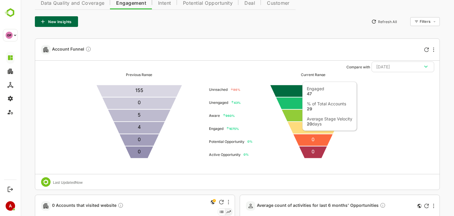
click at [299, 127] on icon at bounding box center [313, 127] width 52 height 12
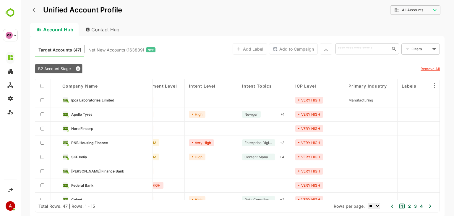
scroll to position [0, 75]
click at [418, 46] on body "**********" at bounding box center [237, 108] width 433 height 216
click at [398, 115] on div at bounding box center [237, 108] width 433 height 216
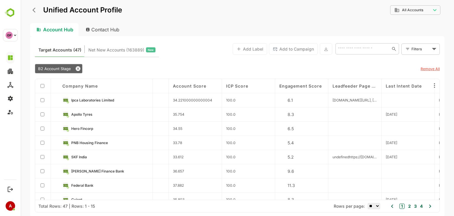
scroll to position [0, 463]
click at [291, 86] on span "Engagement Score" at bounding box center [299, 85] width 42 height 5
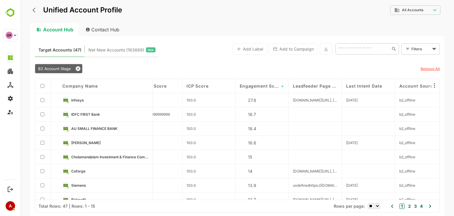
scroll to position [0, 503]
